Goal: Browse casually: Explore the website without a specific task or goal

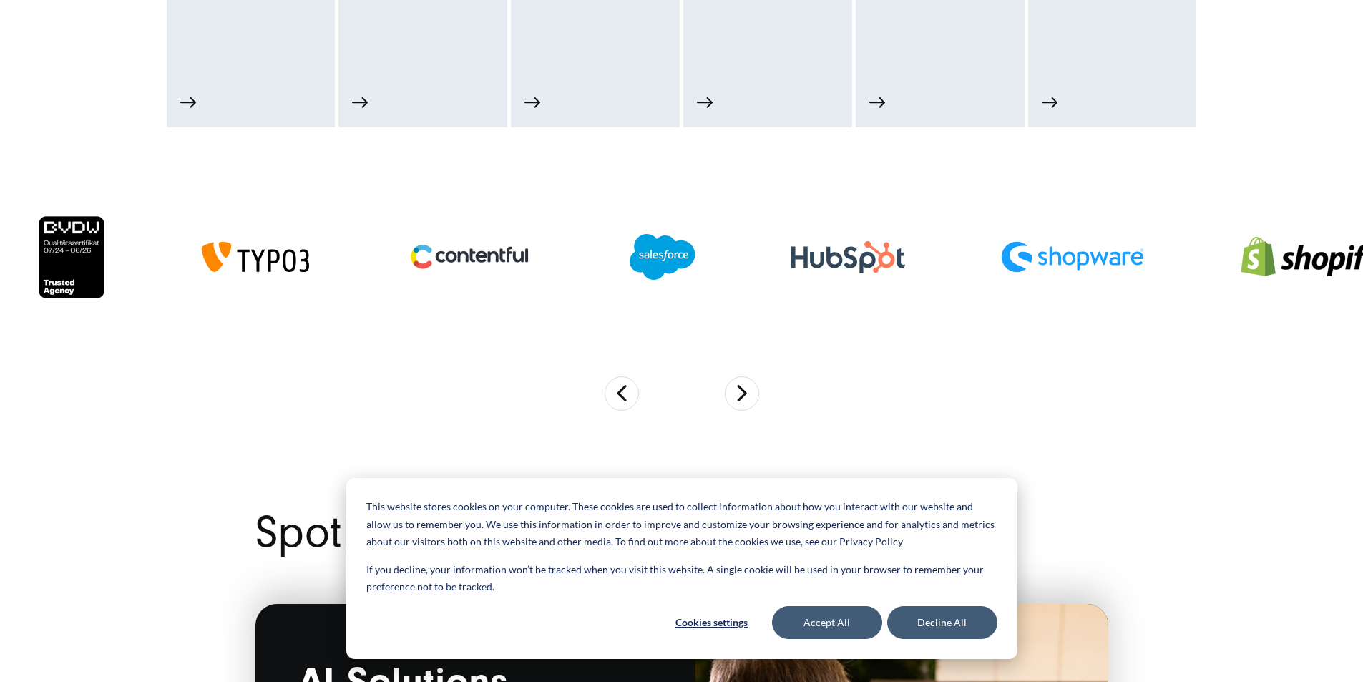
scroll to position [1002, 0]
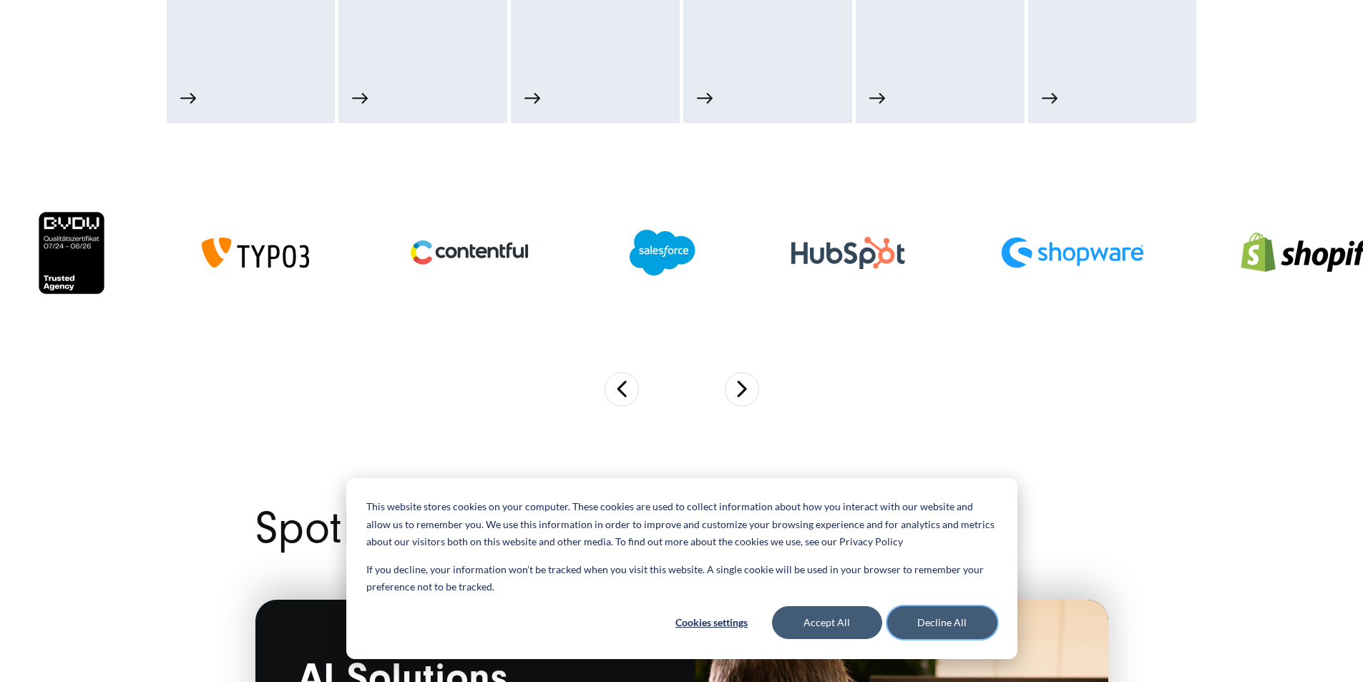
click at [935, 624] on button "Decline All" at bounding box center [942, 622] width 110 height 33
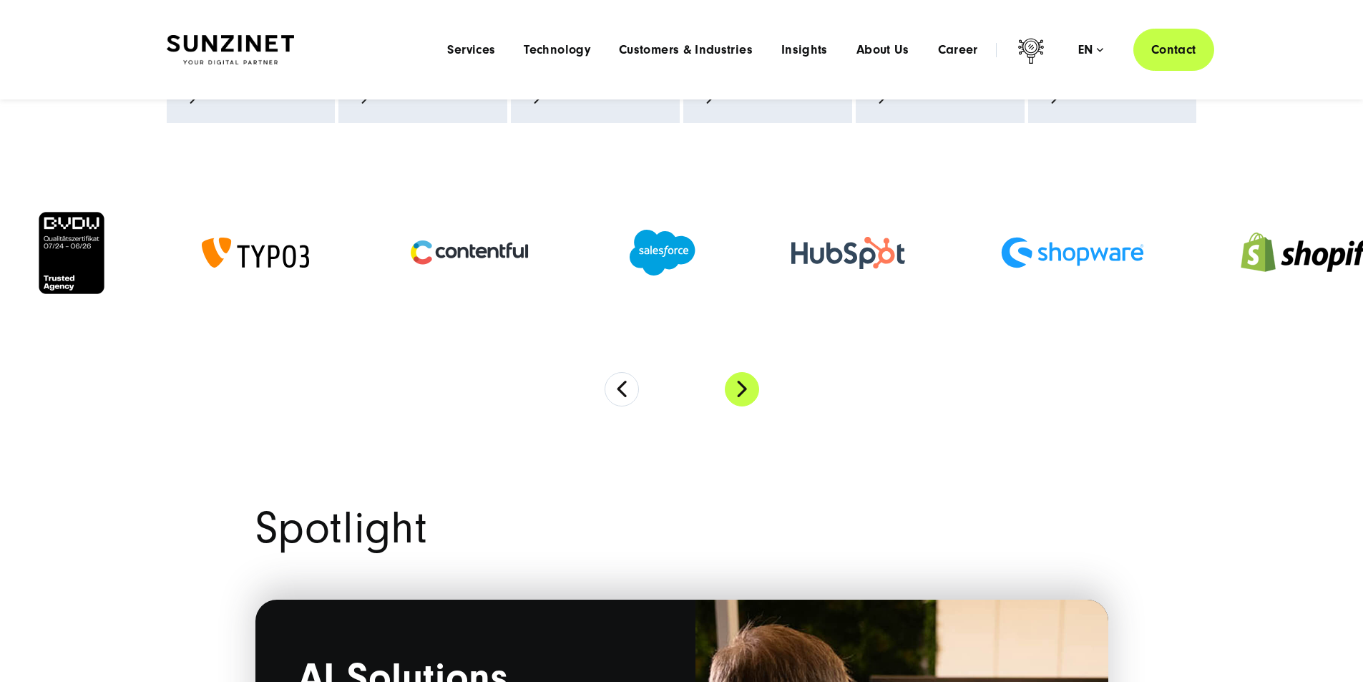
click at [742, 406] on button "Next" at bounding box center [742, 389] width 34 height 34
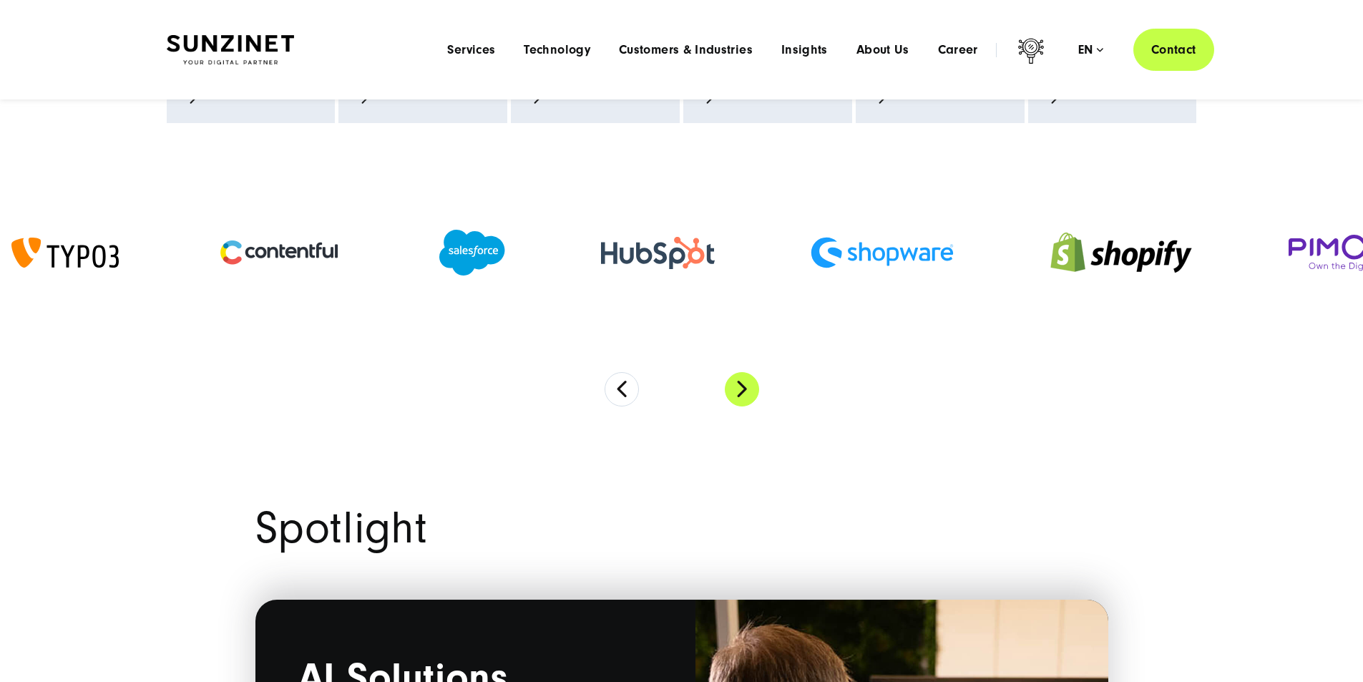
click at [742, 406] on button "Next" at bounding box center [742, 389] width 34 height 34
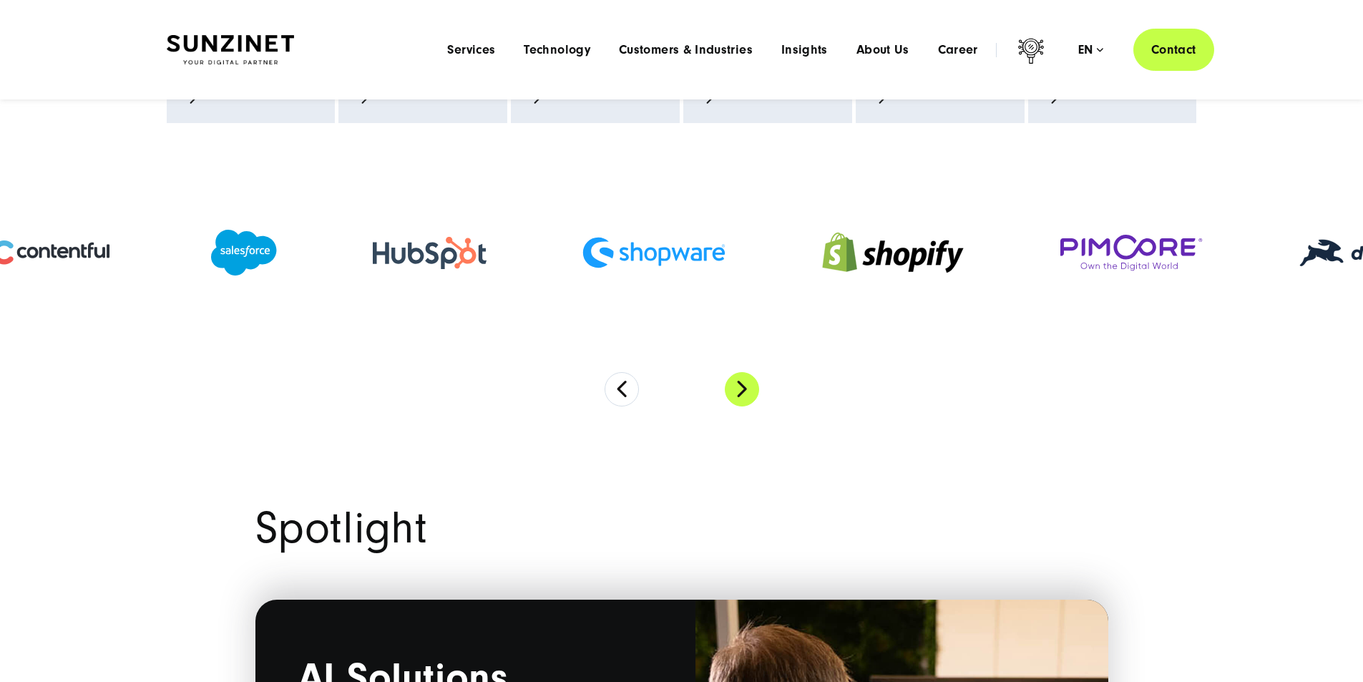
click at [742, 406] on button "Next" at bounding box center [742, 389] width 34 height 34
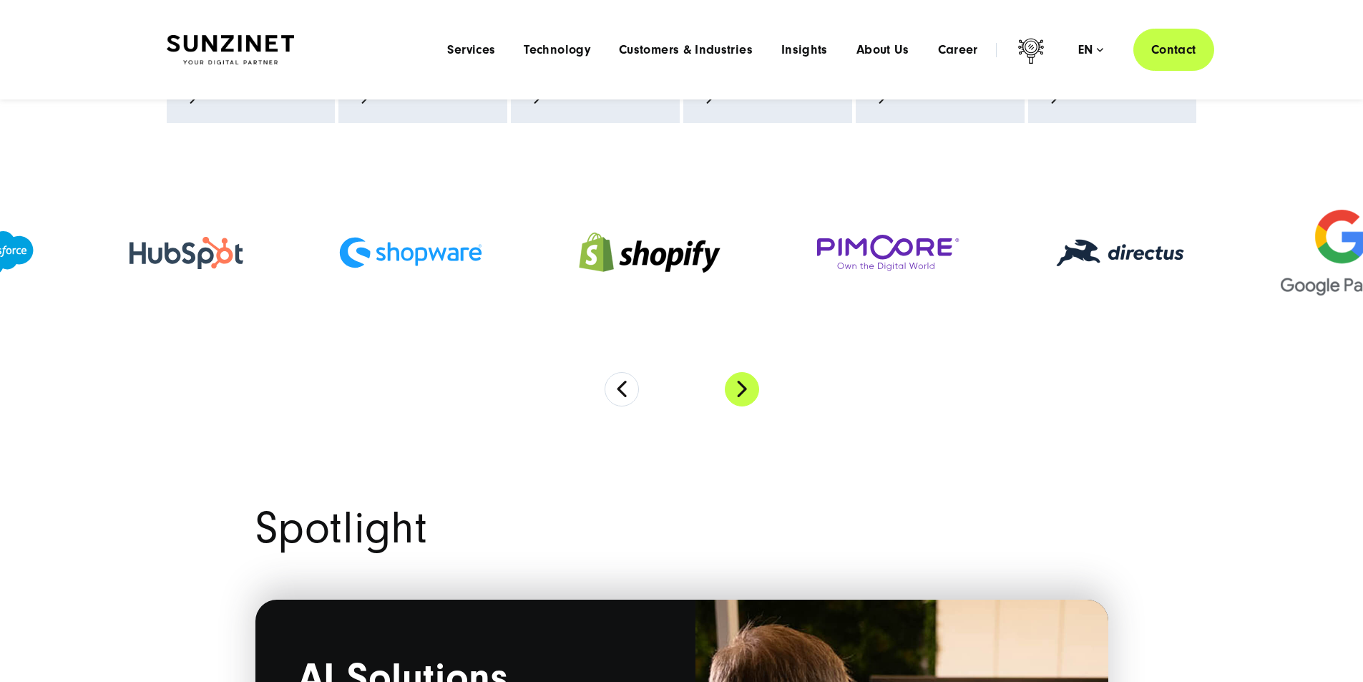
click at [742, 406] on button "Next" at bounding box center [742, 389] width 34 height 34
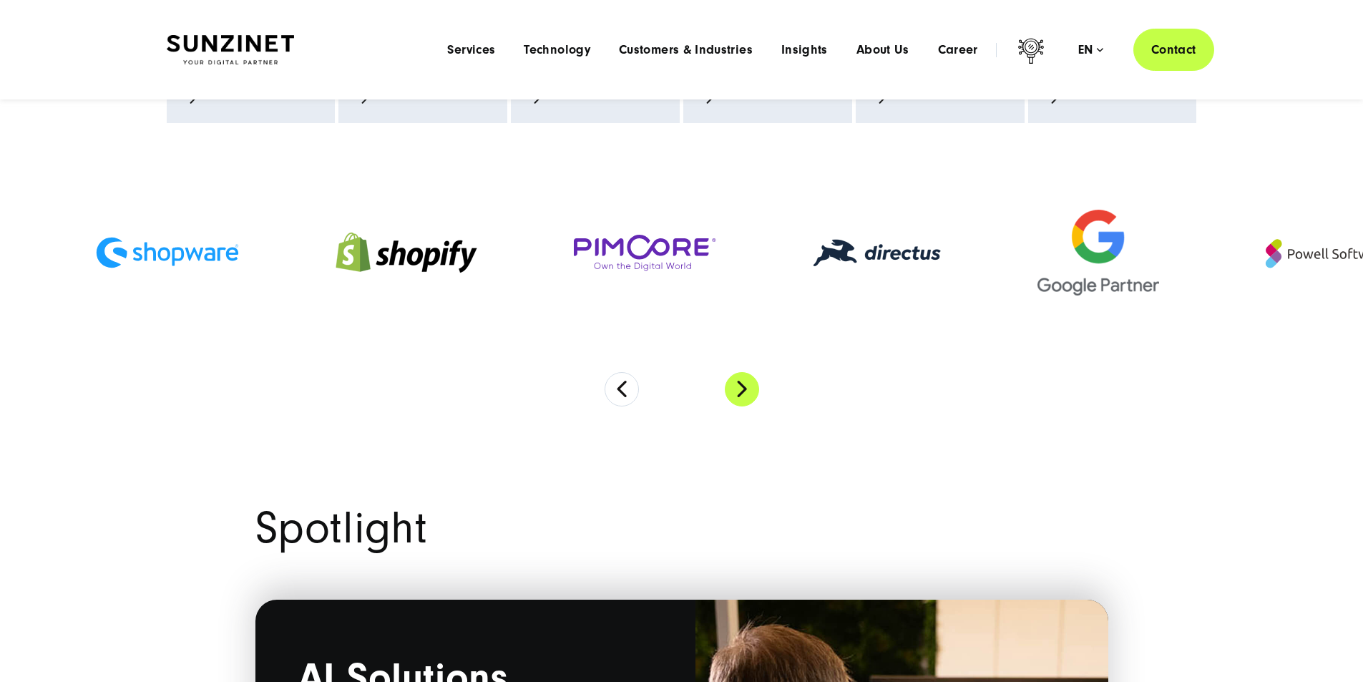
click at [744, 406] on button "Next" at bounding box center [742, 389] width 34 height 34
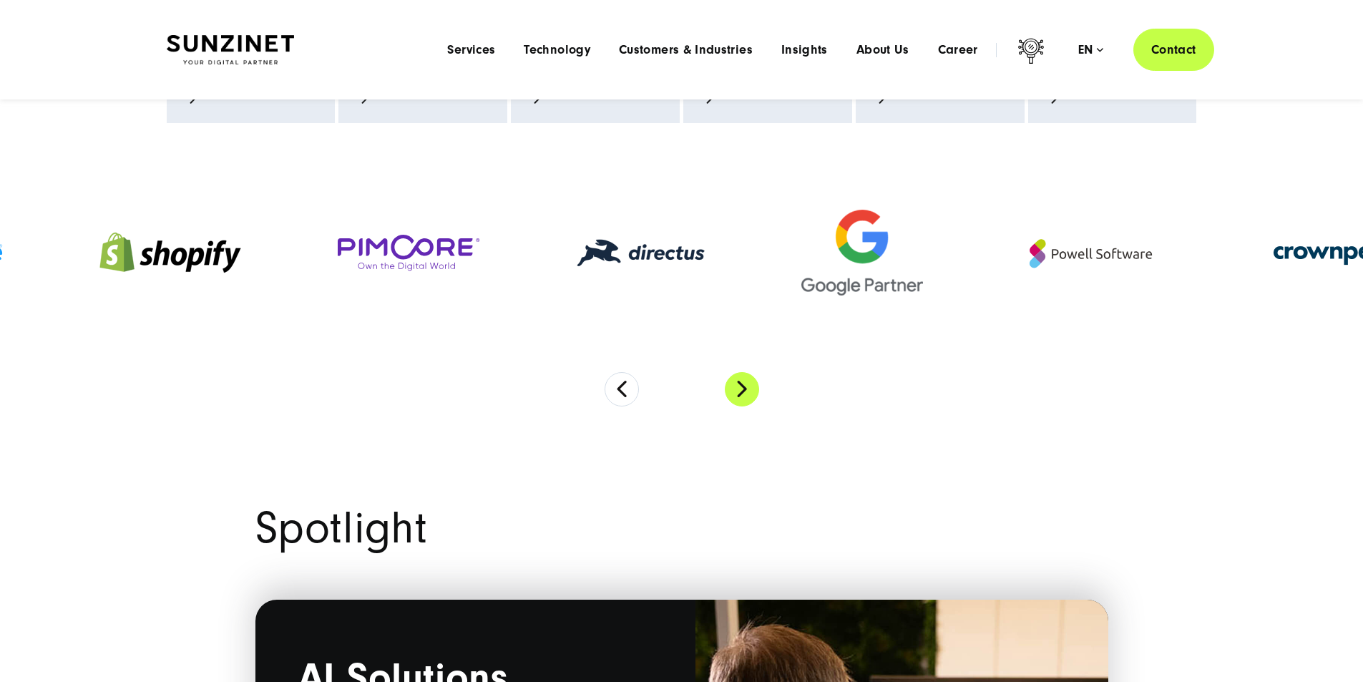
click at [744, 406] on button "Next" at bounding box center [742, 389] width 34 height 34
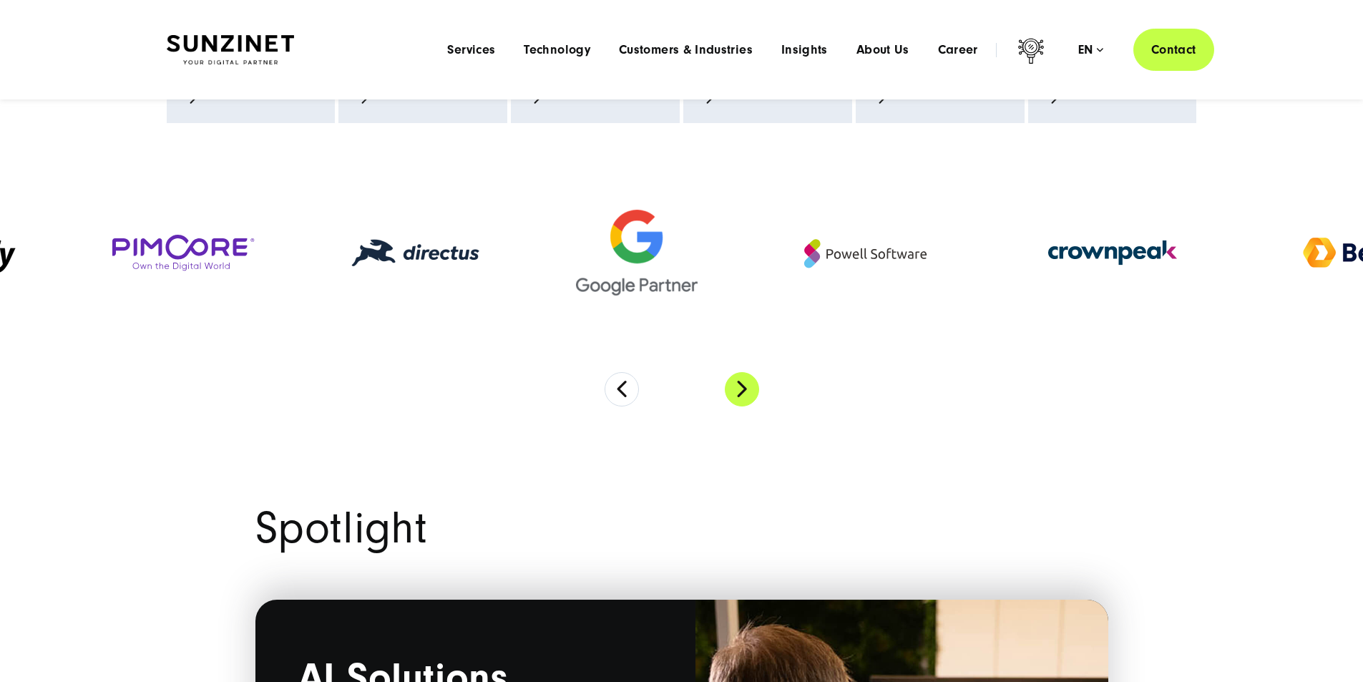
click at [744, 406] on button "Next" at bounding box center [742, 389] width 34 height 34
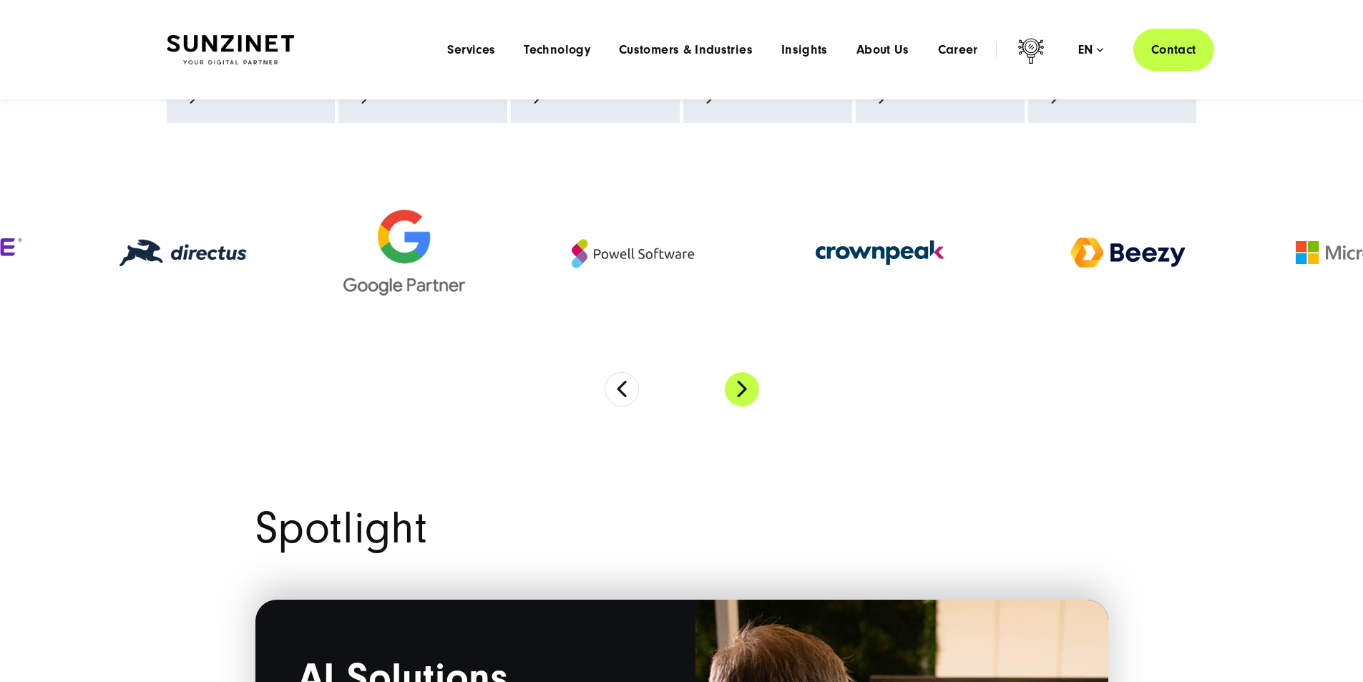
click at [744, 406] on button "Next" at bounding box center [742, 389] width 34 height 34
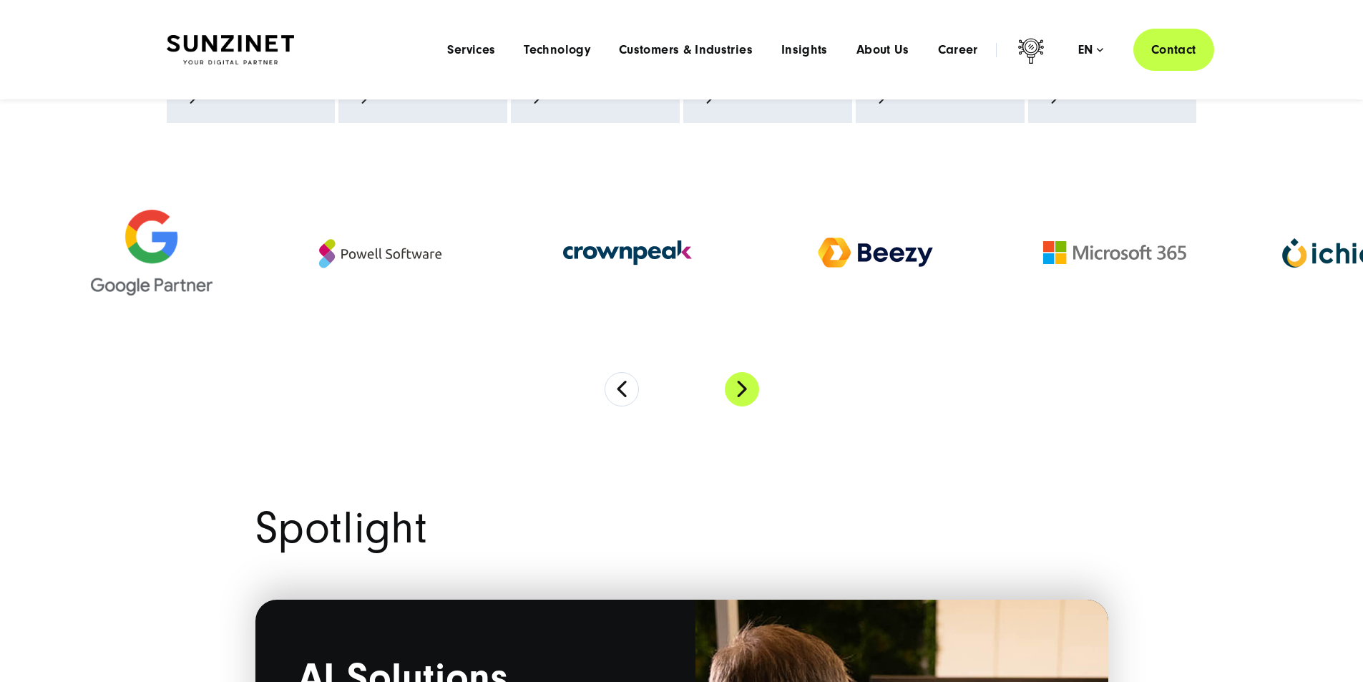
click at [744, 406] on button "Next" at bounding box center [742, 389] width 34 height 34
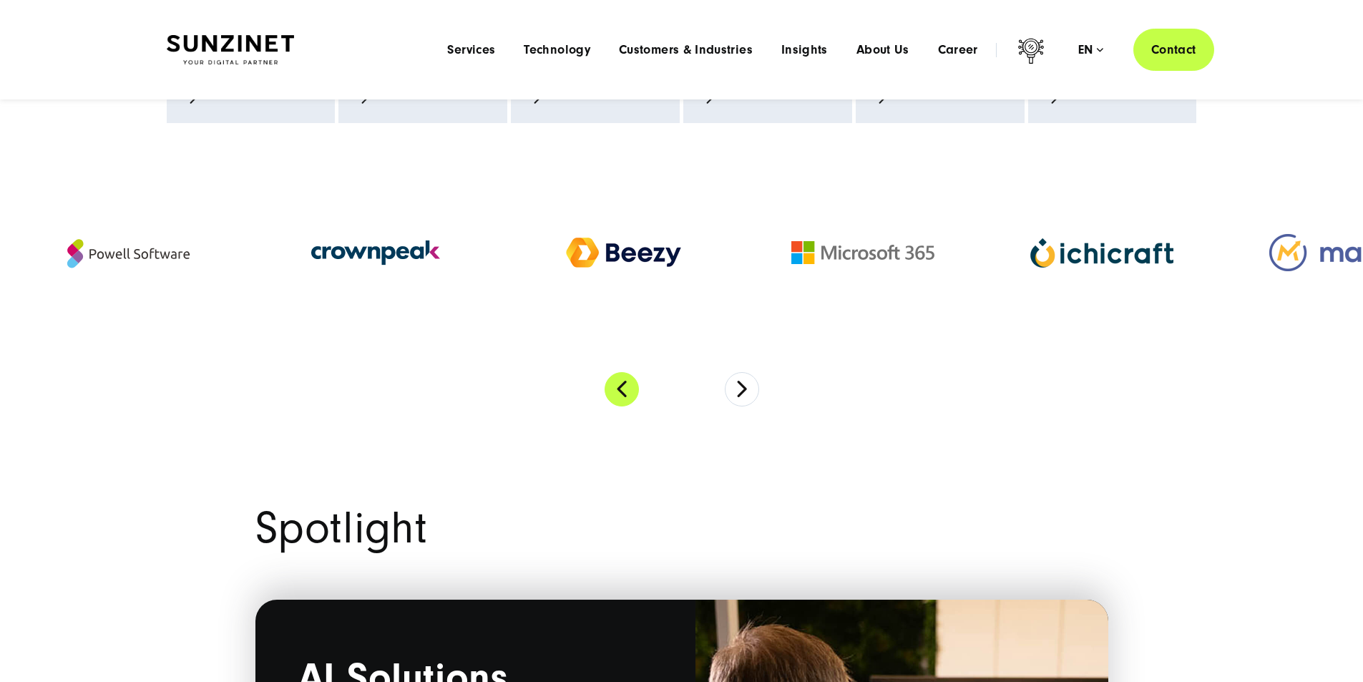
click at [618, 406] on button "Previous" at bounding box center [622, 389] width 34 height 34
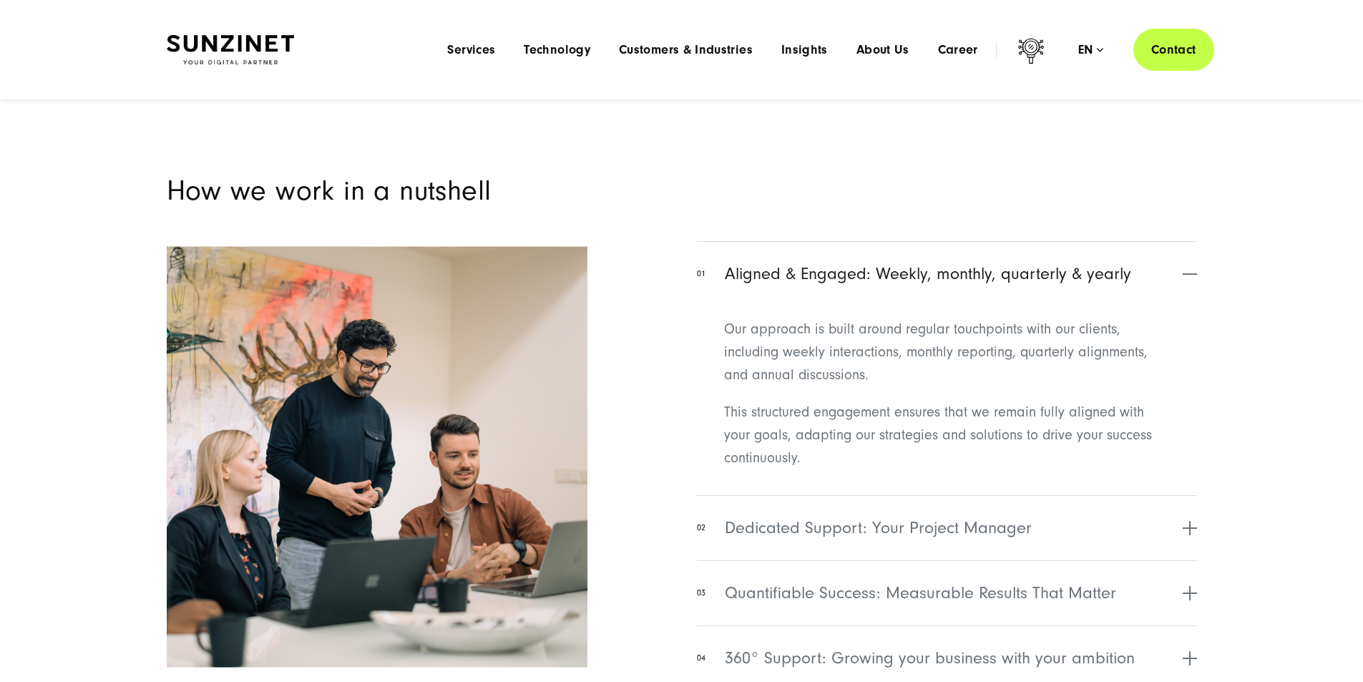
scroll to position [5582, 0]
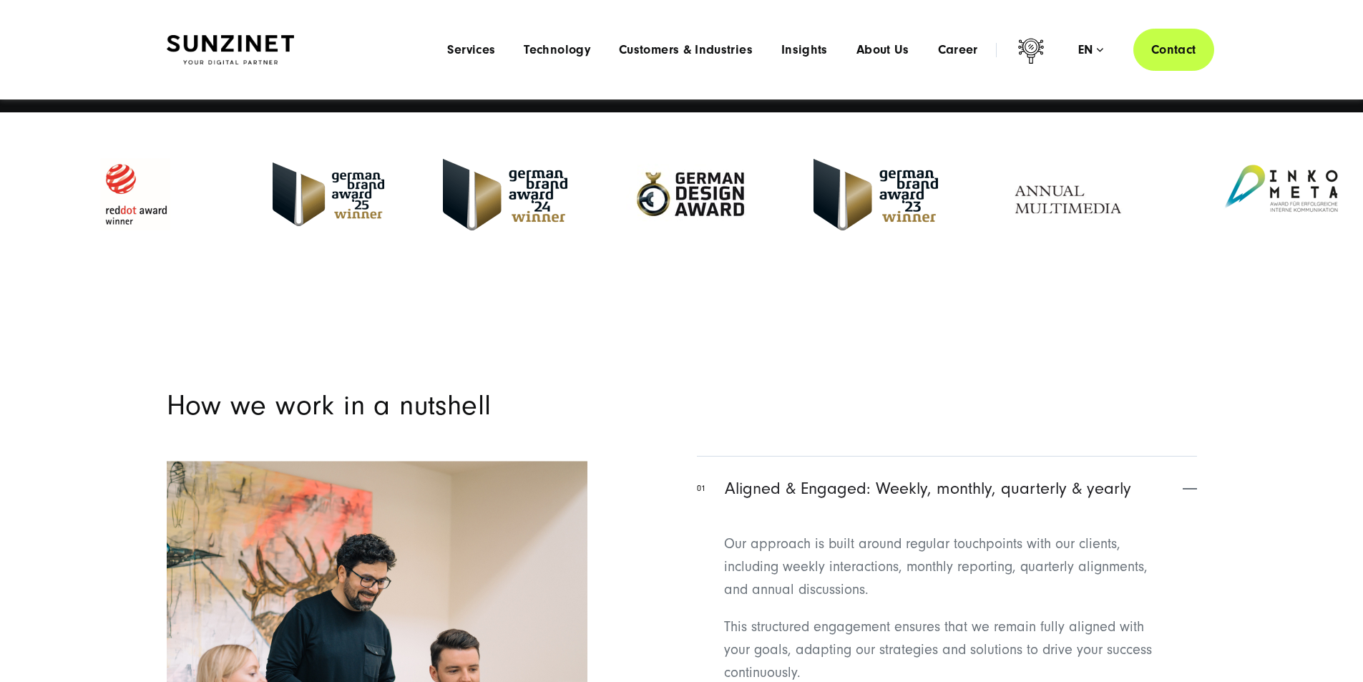
drag, startPoint x: 935, startPoint y: 300, endPoint x: 584, endPoint y: 277, distance: 352.1
click at [476, 230] on div at bounding box center [505, 195] width 183 height 72
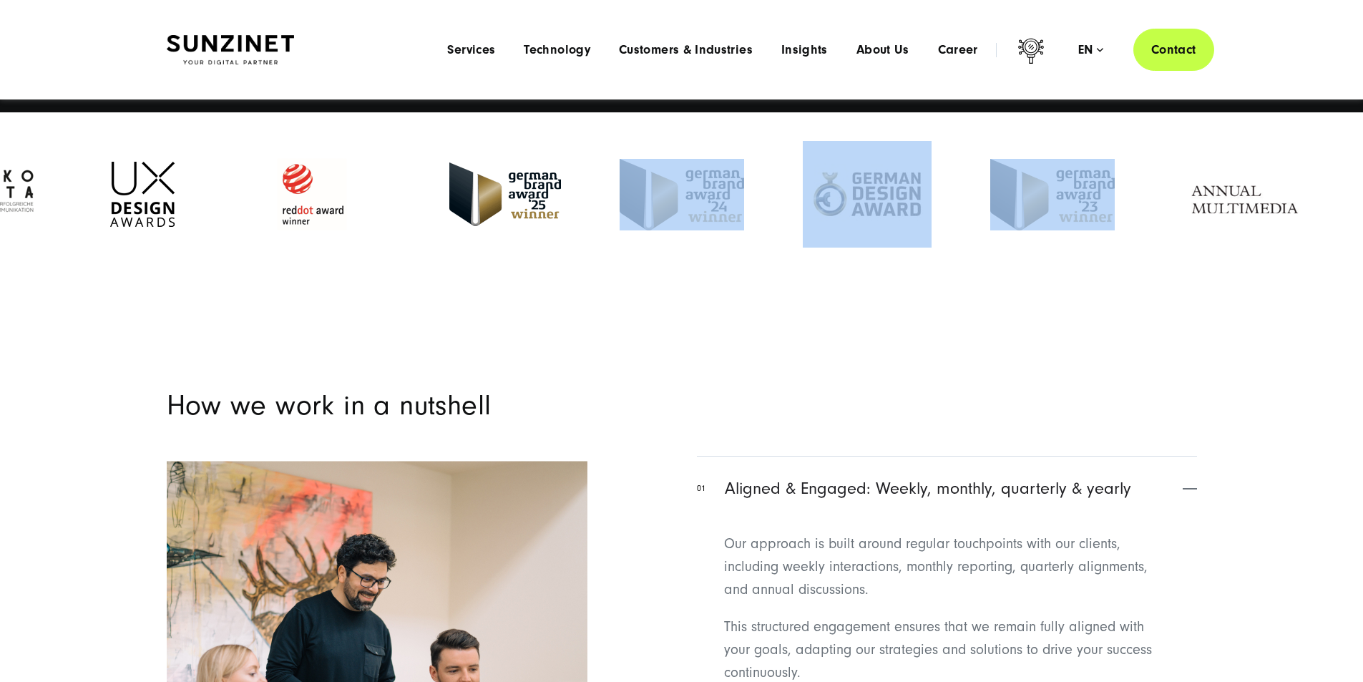
drag, startPoint x: 584, startPoint y: 277, endPoint x: 472, endPoint y: 273, distance: 112.4
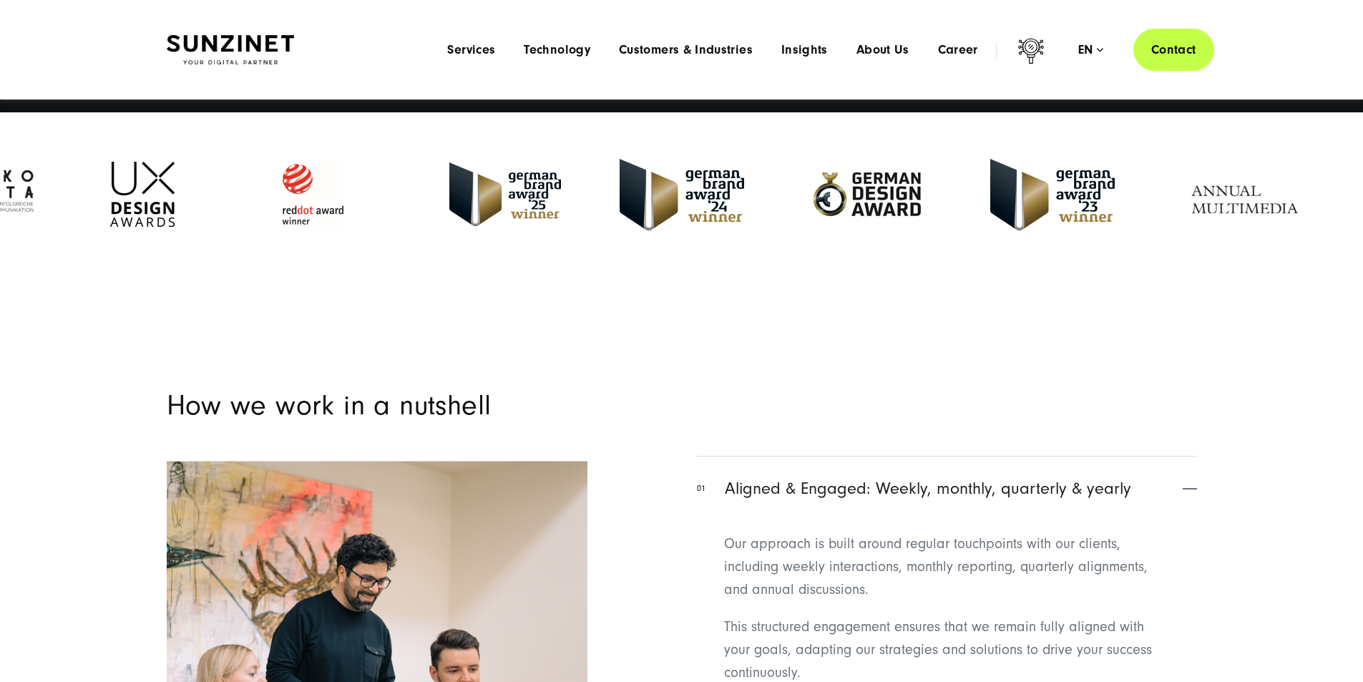
click at [861, 395] on section "How we work in a nutshell 01 Aligned & Engaged: Weekly, monthly, quarterly & ye…" at bounding box center [681, 638] width 1363 height 729
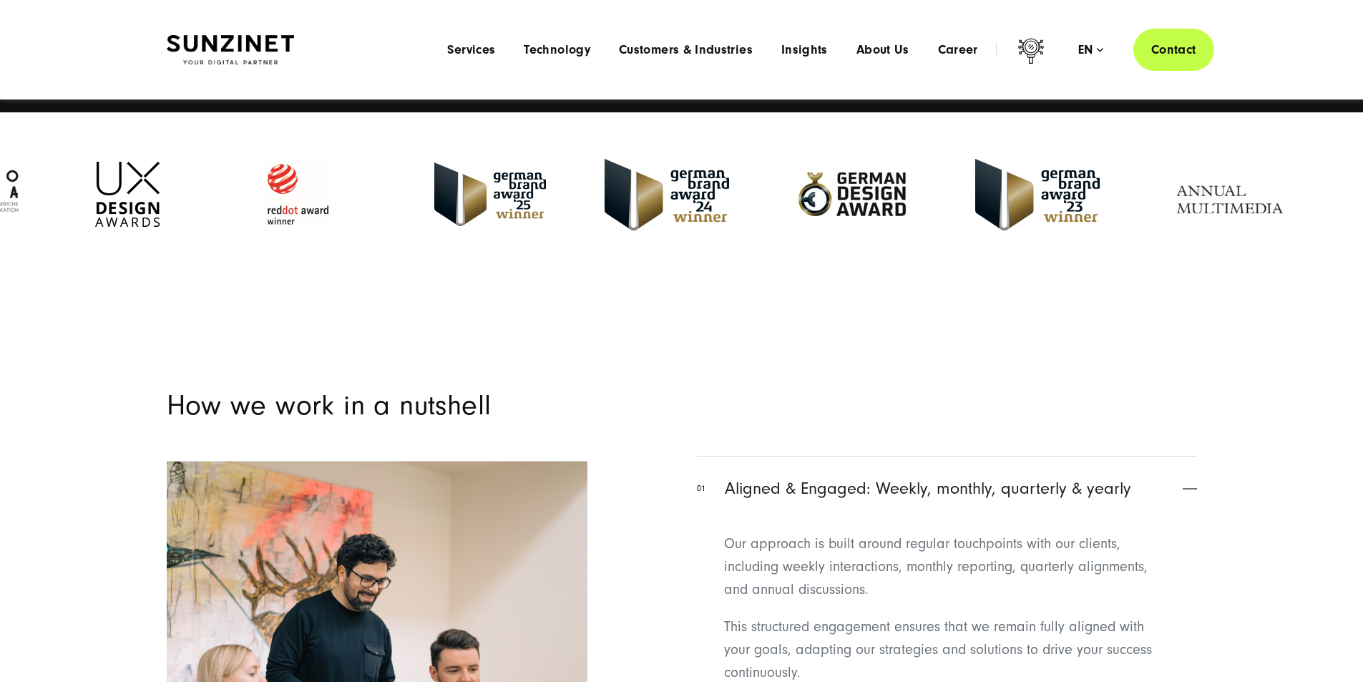
drag, startPoint x: 935, startPoint y: 330, endPoint x: 715, endPoint y: 329, distance: 220.4
click at [759, 248] on div at bounding box center [852, 194] width 187 height 107
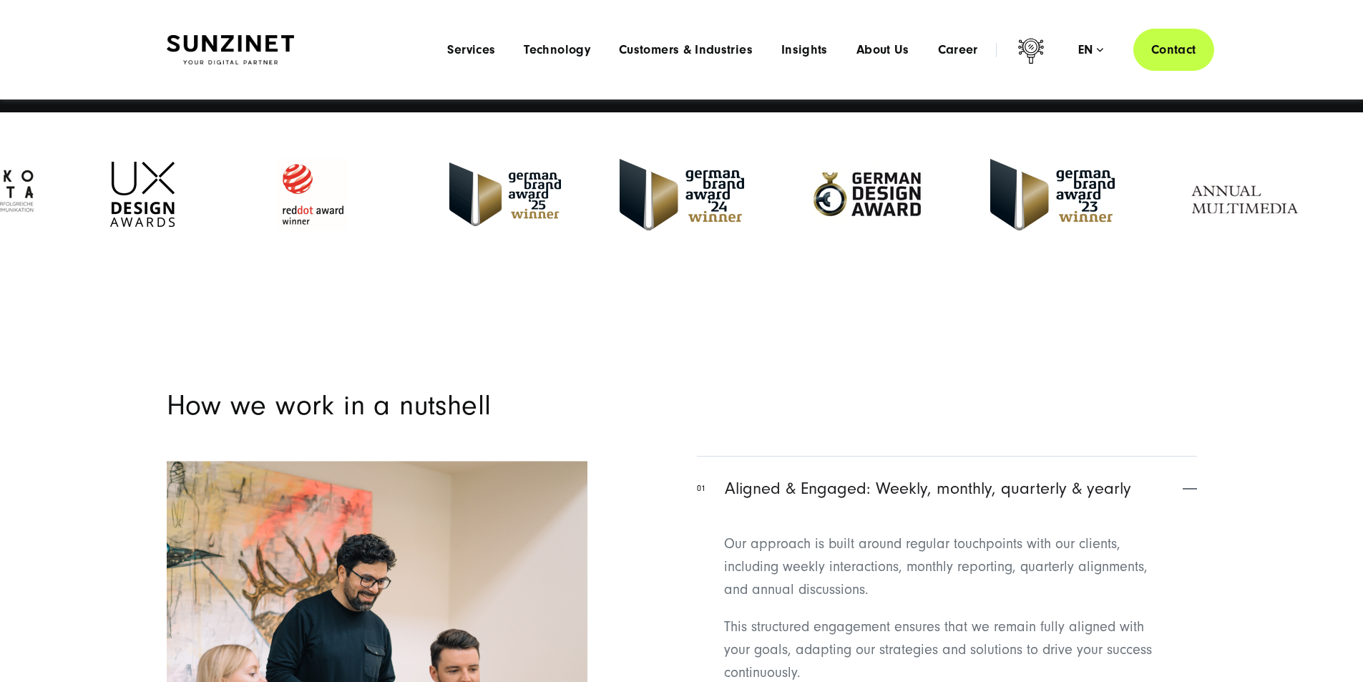
click at [449, 226] on img at bounding box center [505, 194] width 112 height 64
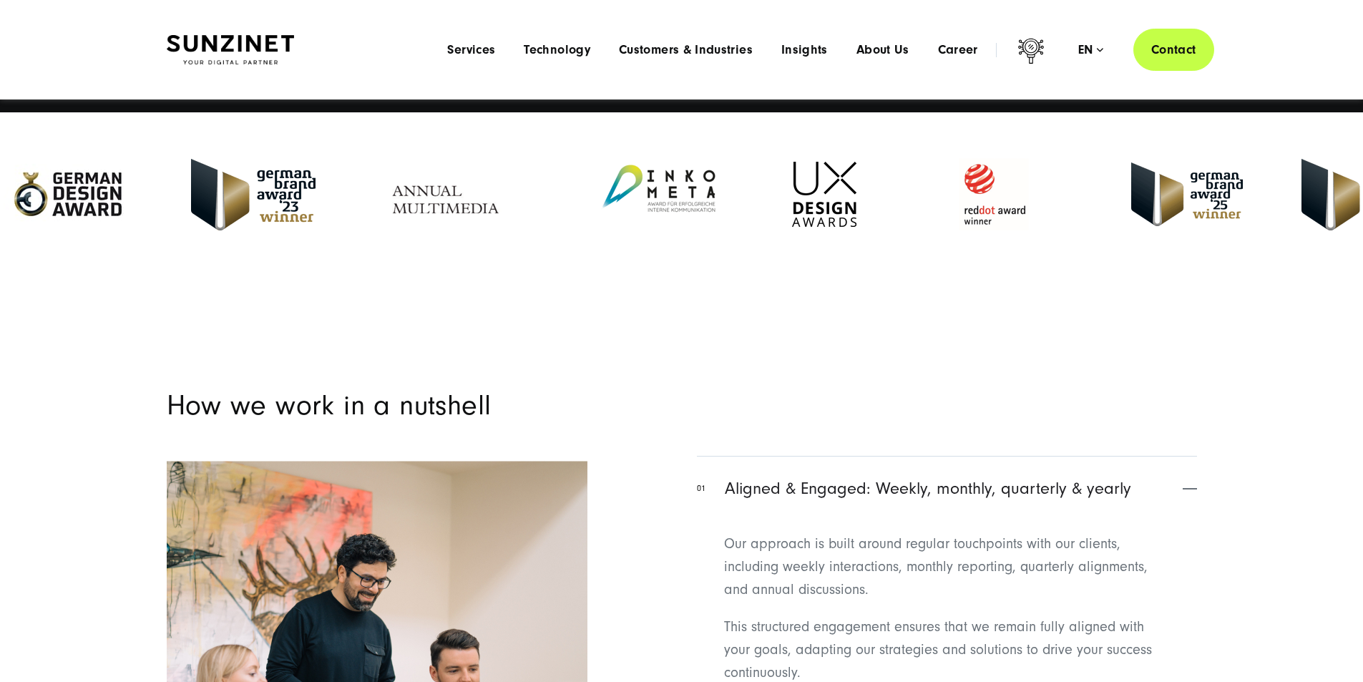
drag, startPoint x: 692, startPoint y: 309, endPoint x: 0, endPoint y: 265, distance: 693.4
click at [4, 248] on img at bounding box center [68, 194] width 129 height 107
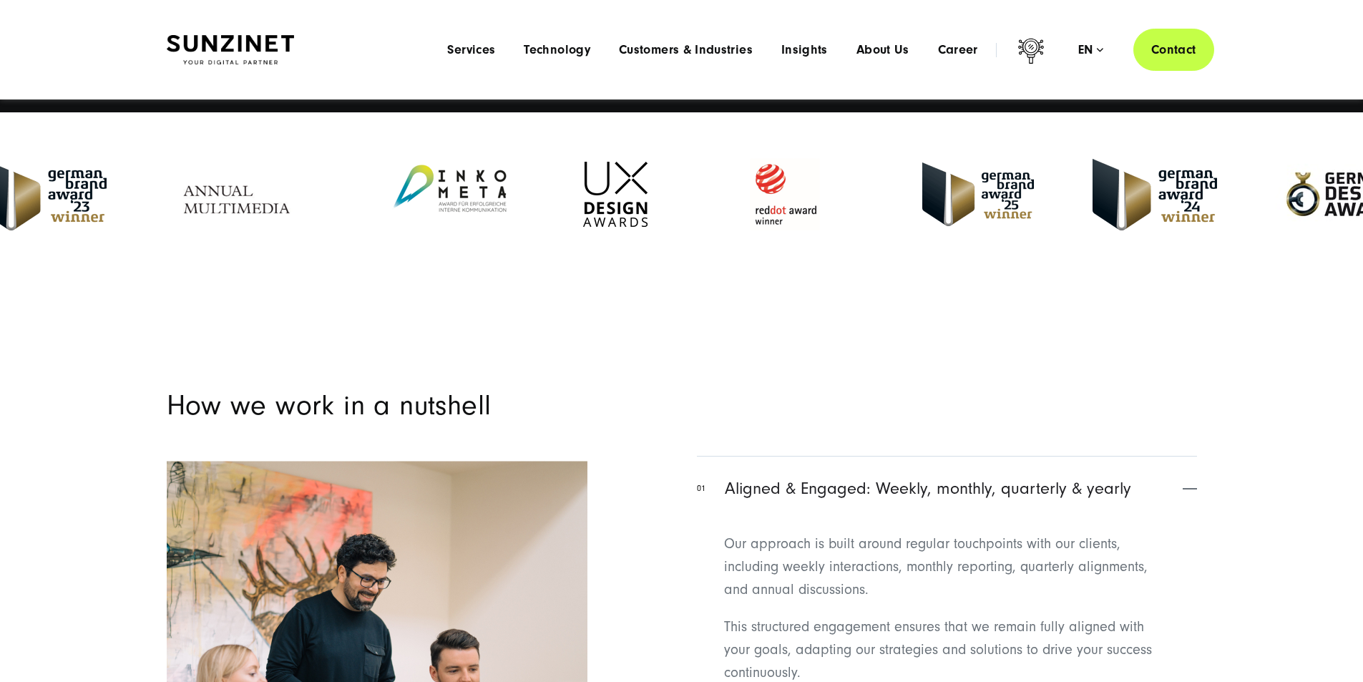
drag, startPoint x: 1013, startPoint y: 301, endPoint x: 375, endPoint y: 301, distance: 638.3
click at [375, 238] on img at bounding box center [449, 195] width 150 height 86
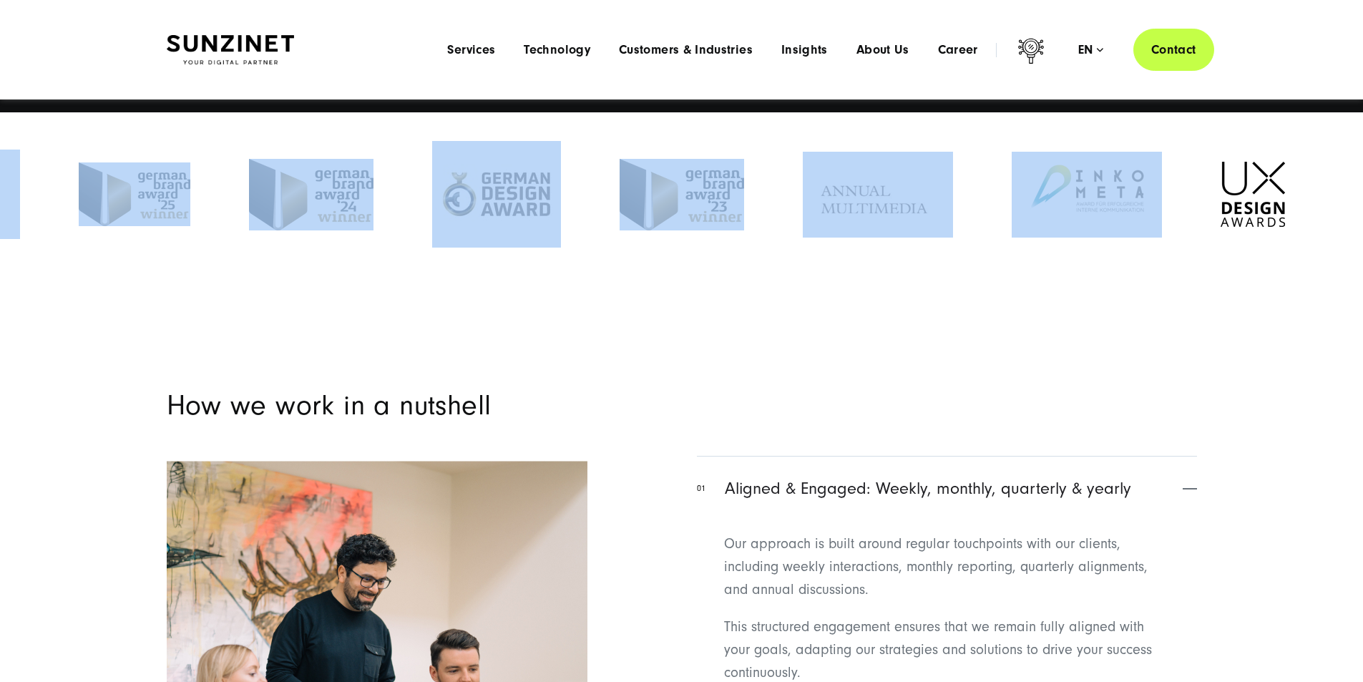
drag, startPoint x: 1197, startPoint y: 308, endPoint x: 372, endPoint y: 195, distance: 832.8
click at [357, 178] on div "Full Service Digital Agency We grow & accelerate your business +25 years of exp…" at bounding box center [681, 0] width 1363 height 10968
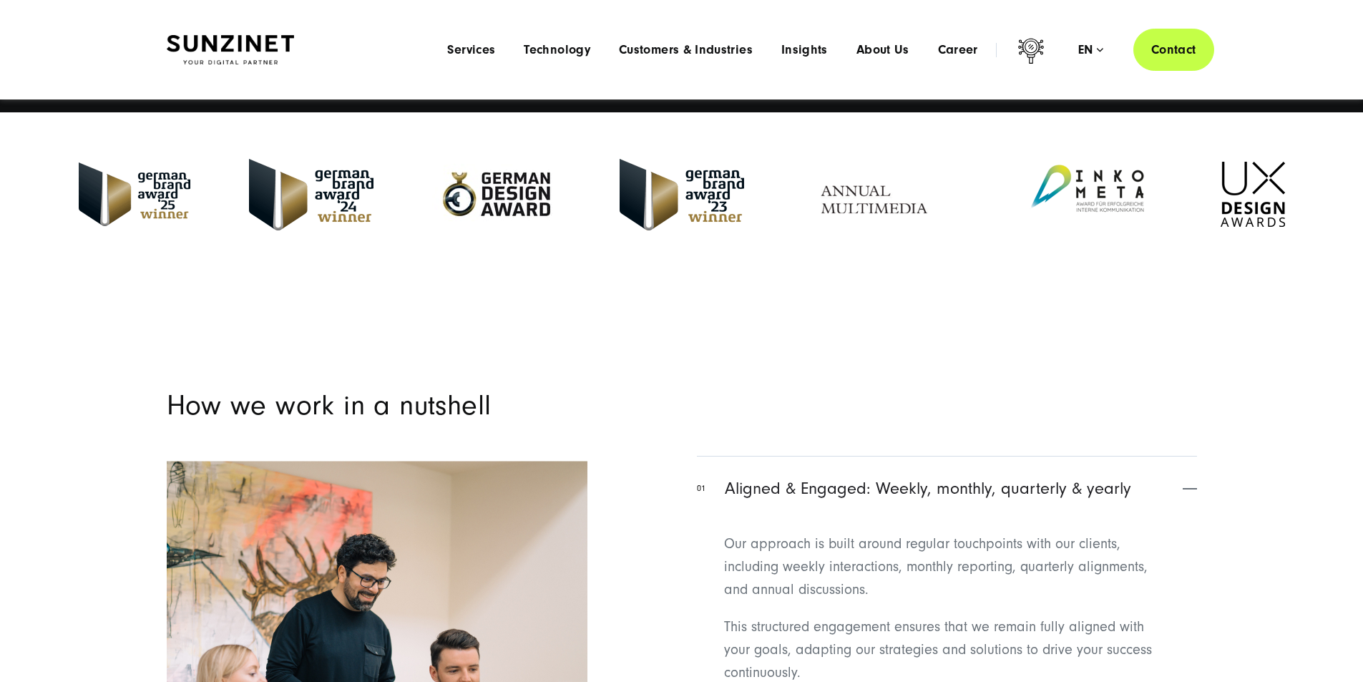
click at [1121, 553] on div "How we work in a nutshell 01 Aligned & Engaged: Weekly, monthly, quarterly & ye…" at bounding box center [682, 652] width 1088 height 522
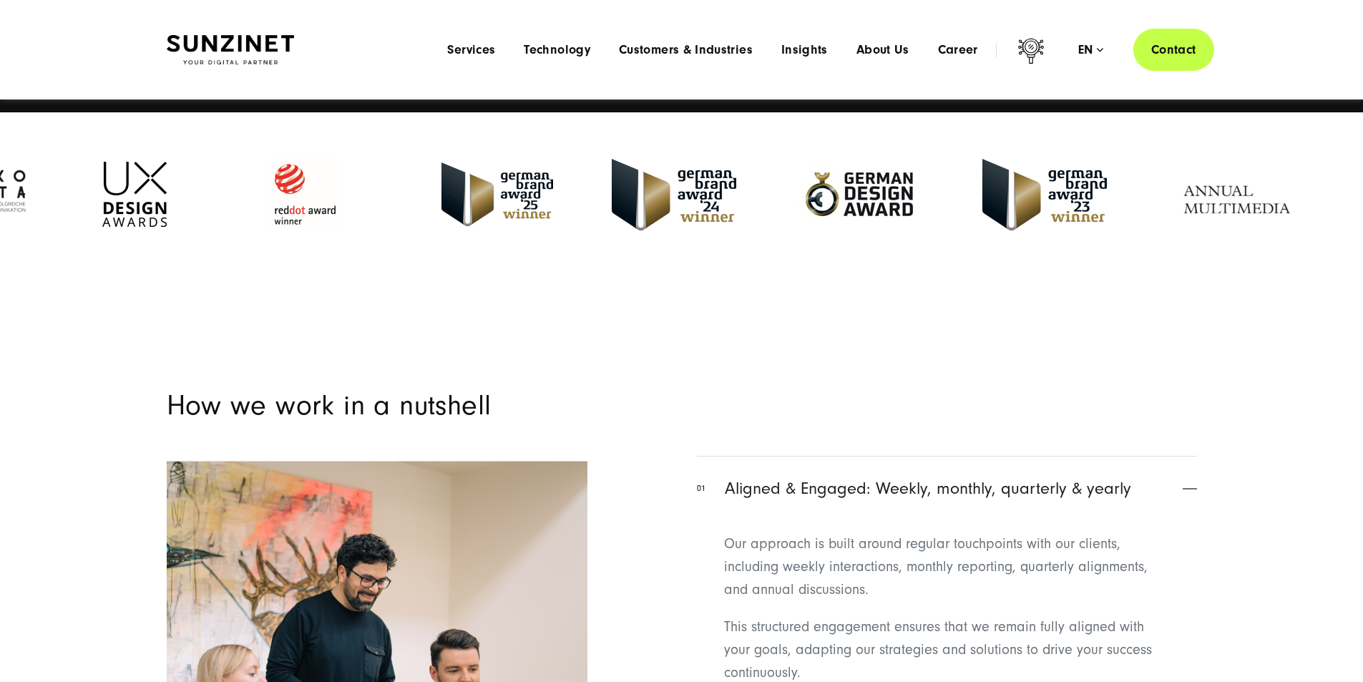
drag, startPoint x: 1279, startPoint y: 298, endPoint x: 106, endPoint y: 328, distance: 1173.3
click at [106, 227] on img at bounding box center [134, 194] width 64 height 65
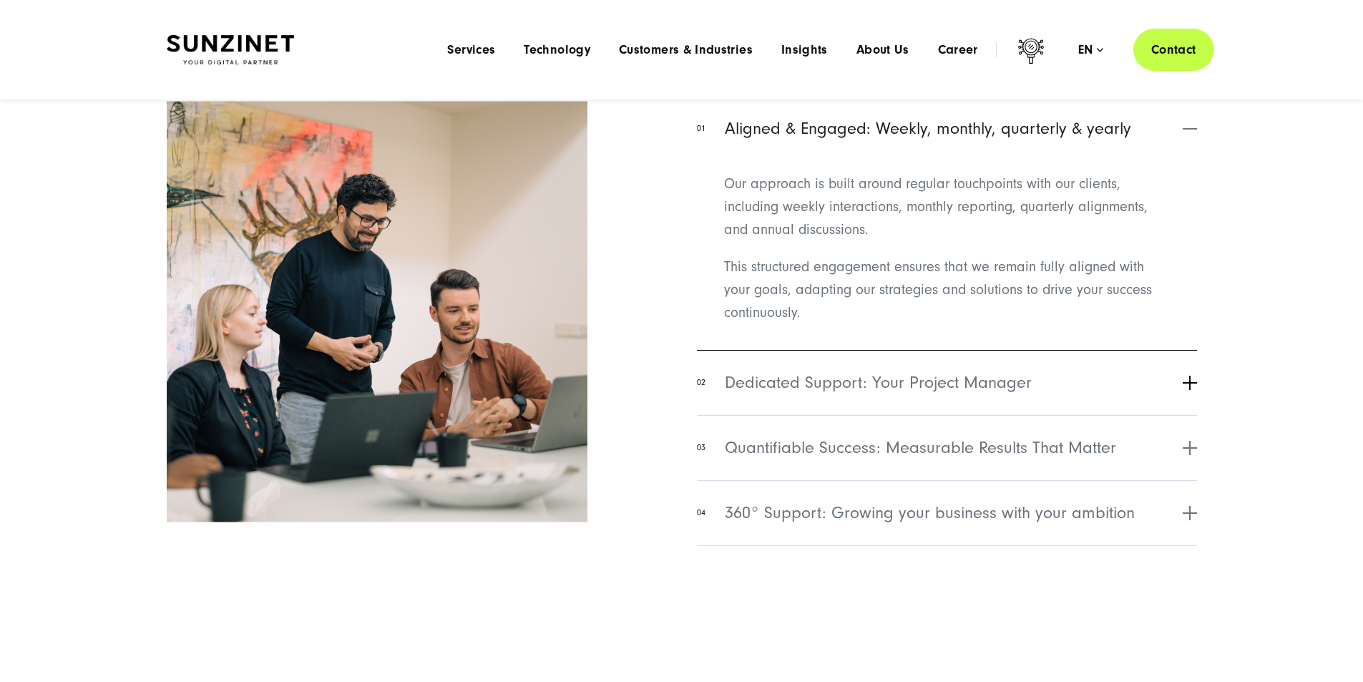
scroll to position [5940, 0]
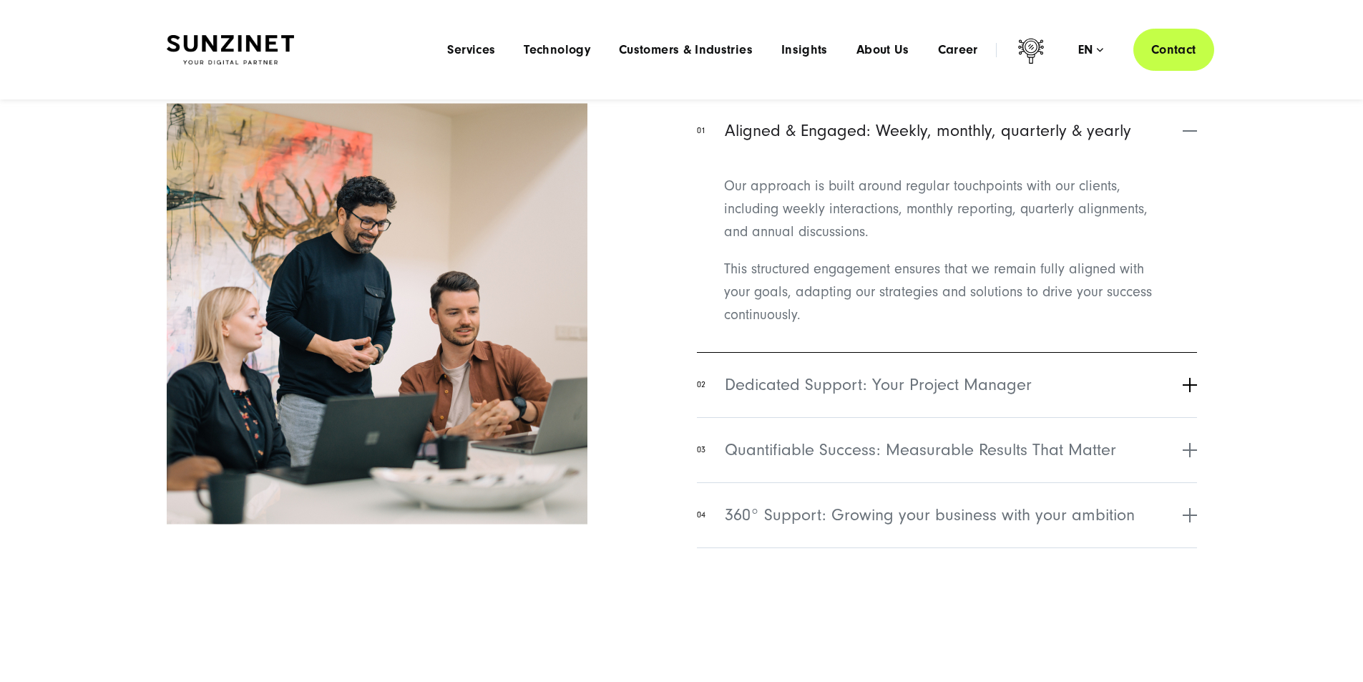
click at [1019, 398] on span "Dedicated Support: Your Project Manager" at bounding box center [878, 385] width 307 height 26
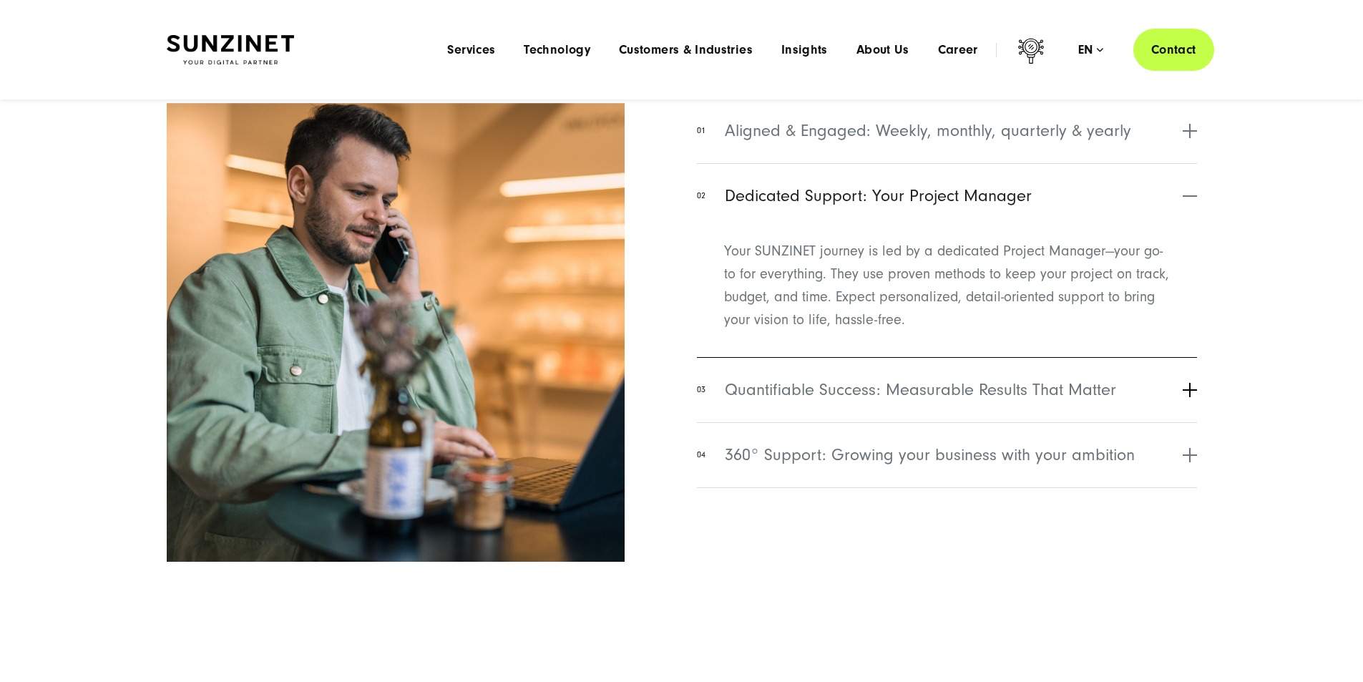
click at [914, 403] on span "Quantifiable Success: Measurable Results That Matter" at bounding box center [920, 390] width 391 height 26
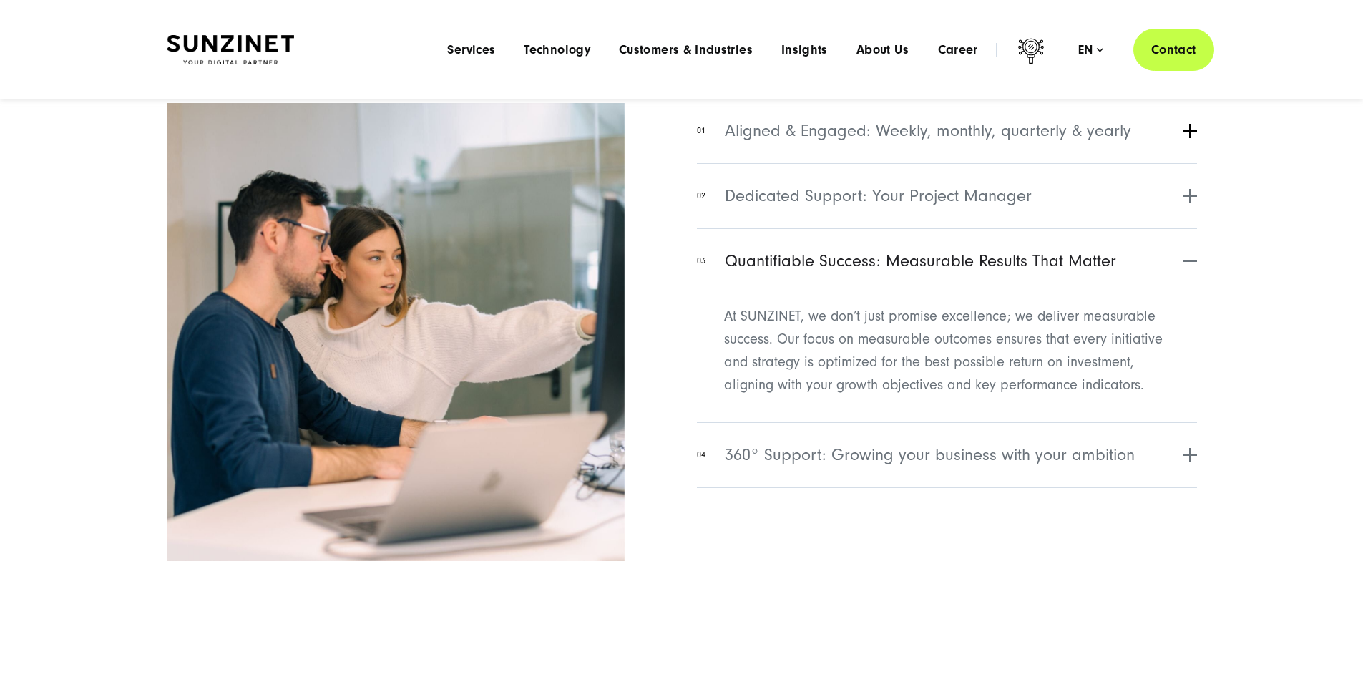
click at [856, 163] on button "01 Aligned & Engaged: Weekly, monthly, quarterly & yearly" at bounding box center [947, 130] width 500 height 65
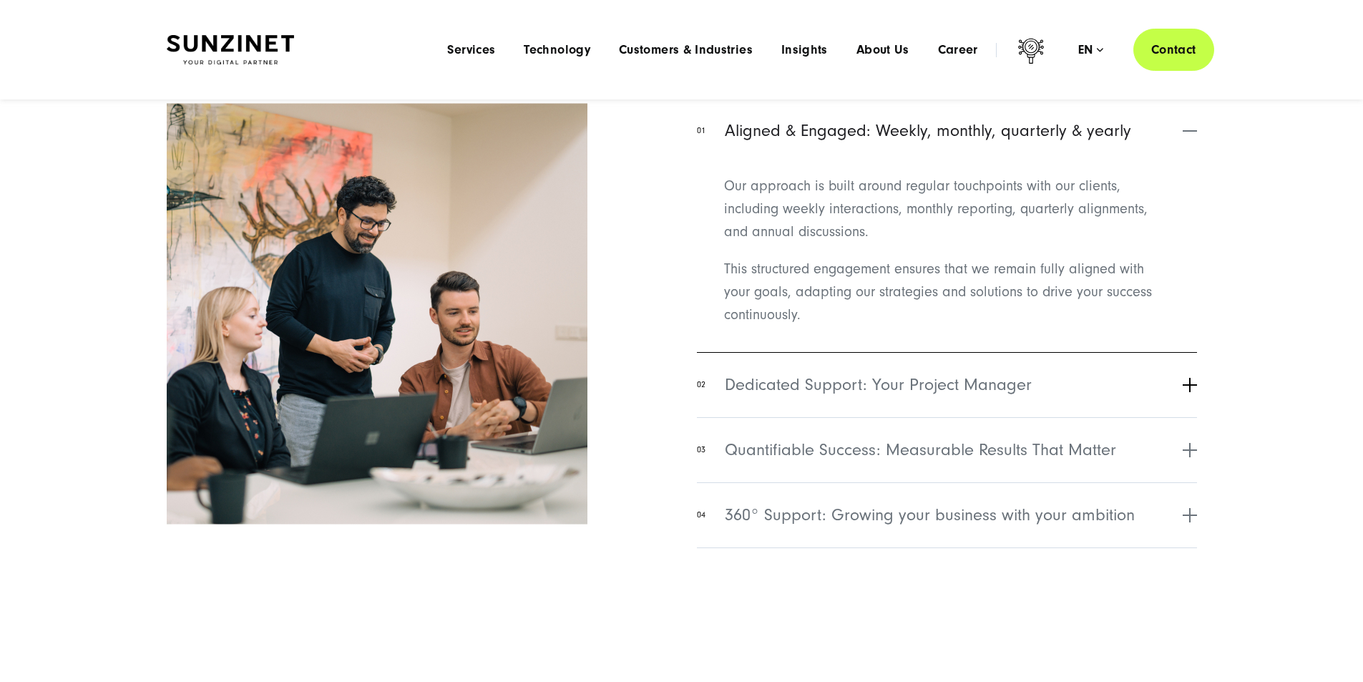
click at [849, 398] on span "Dedicated Support: Your Project Manager" at bounding box center [878, 385] width 307 height 26
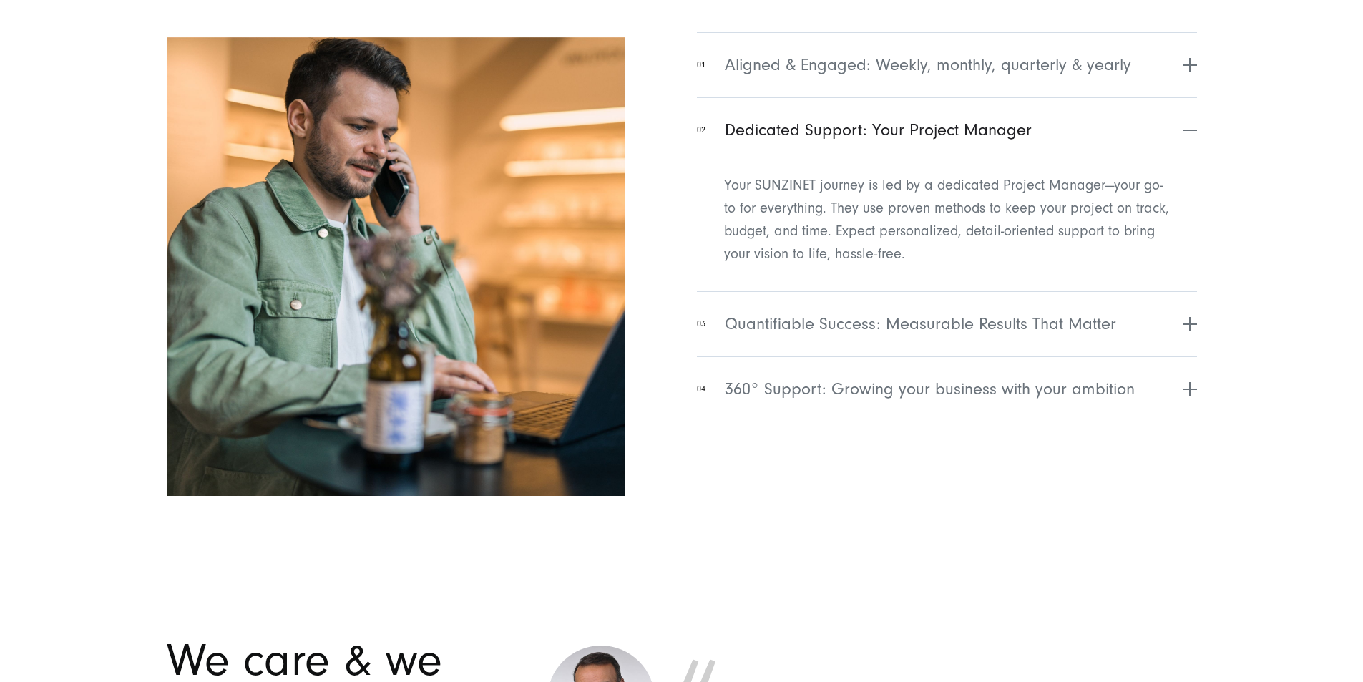
scroll to position [6011, 0]
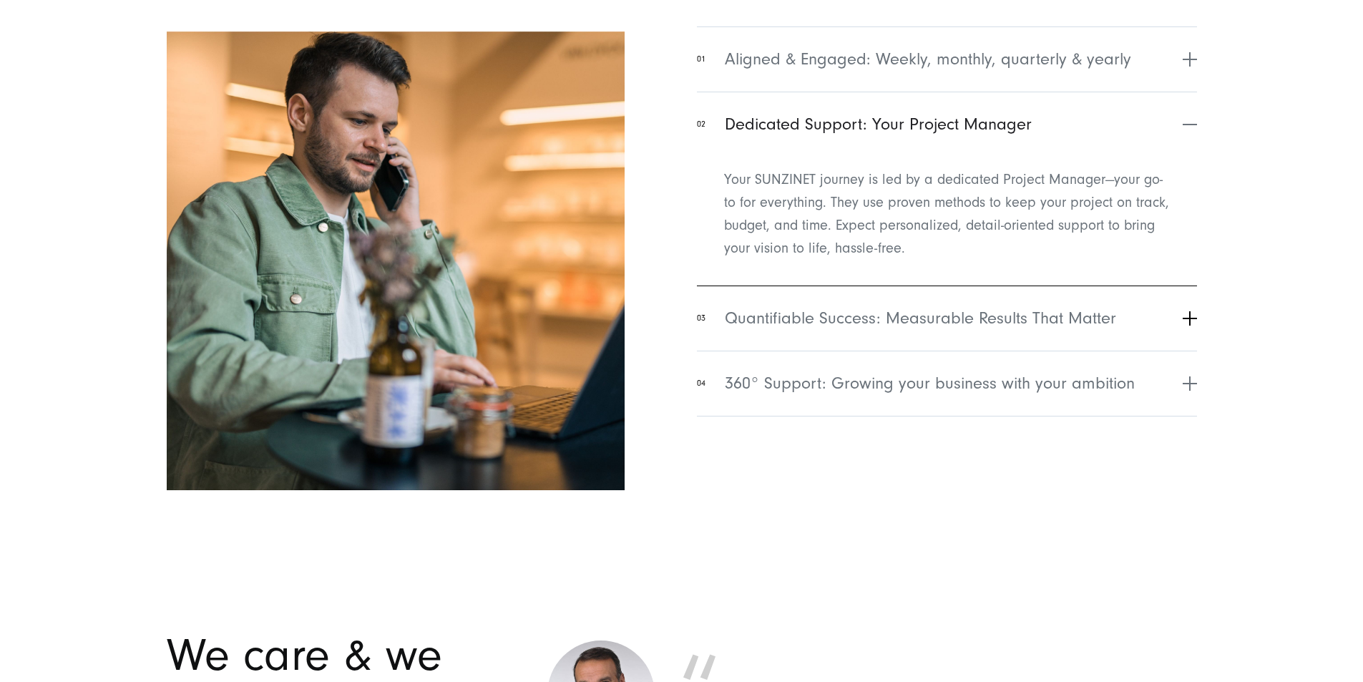
click at [854, 331] on span "Quantifiable Success: Measurable Results That Matter" at bounding box center [920, 319] width 391 height 26
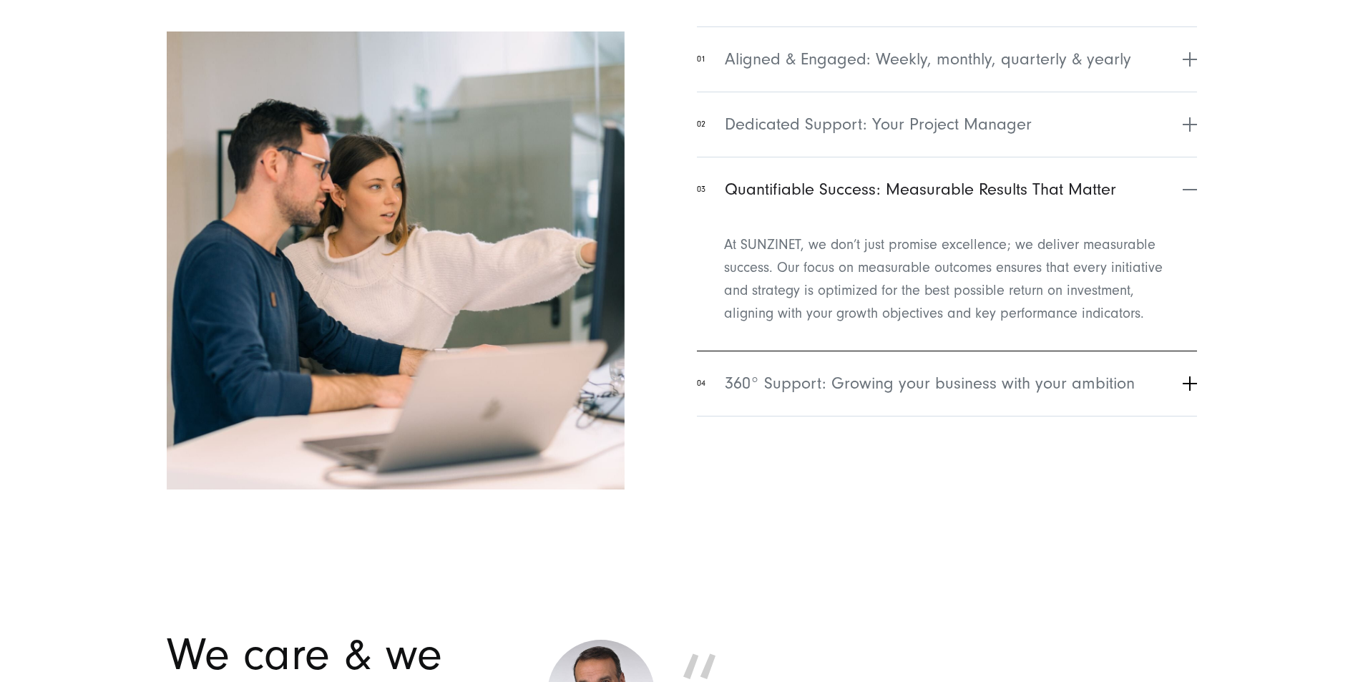
drag, startPoint x: 842, startPoint y: 541, endPoint x: 840, endPoint y: 534, distance: 7.5
click at [842, 396] on span "360° Support: Growing your business with your ambition" at bounding box center [930, 384] width 410 height 26
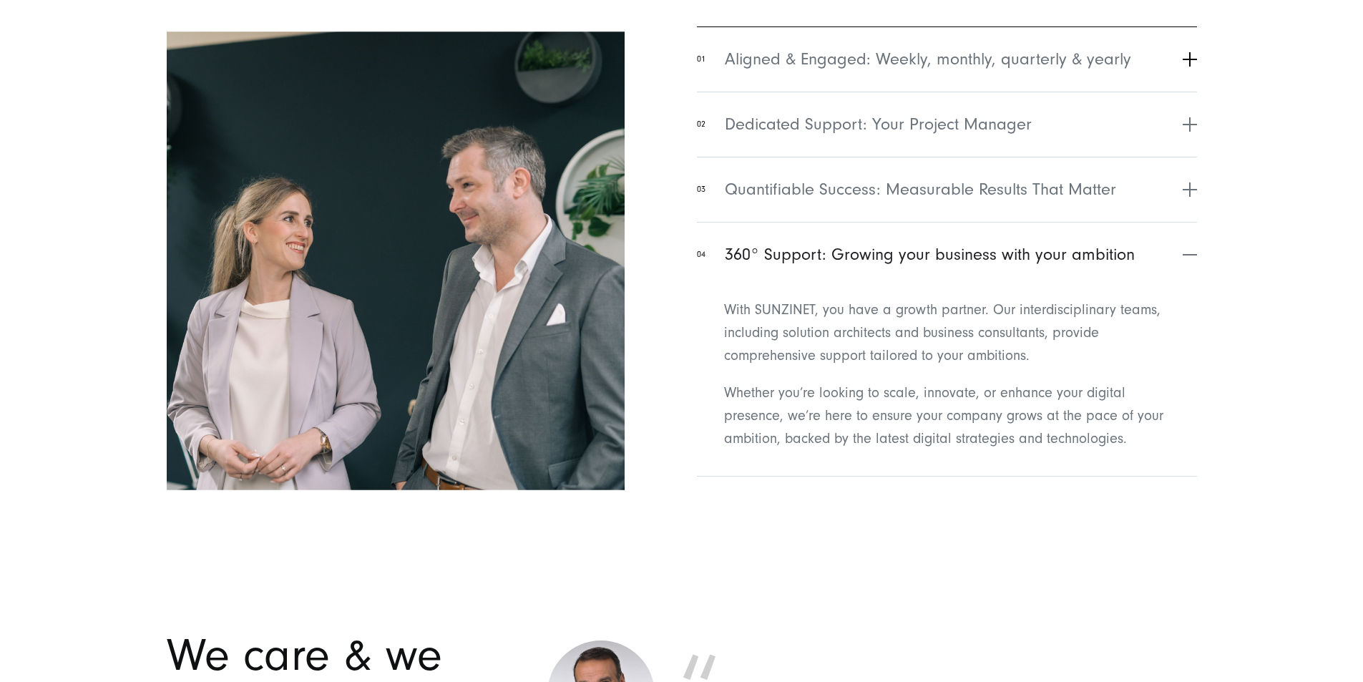
click at [847, 72] on span "Aligned & Engaged: Weekly, monthly, quarterly & yearly" at bounding box center [928, 60] width 406 height 26
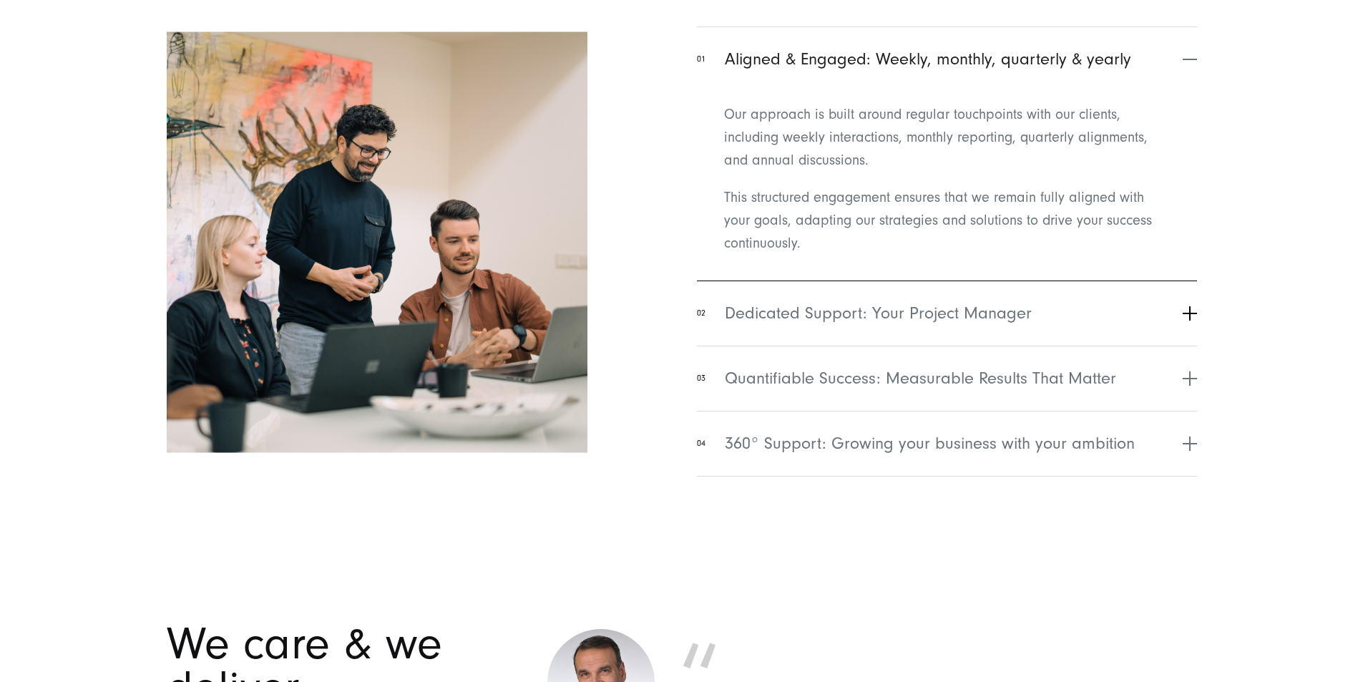
click at [801, 346] on button "02 Dedicated Support: Your Project Manager" at bounding box center [947, 313] width 500 height 65
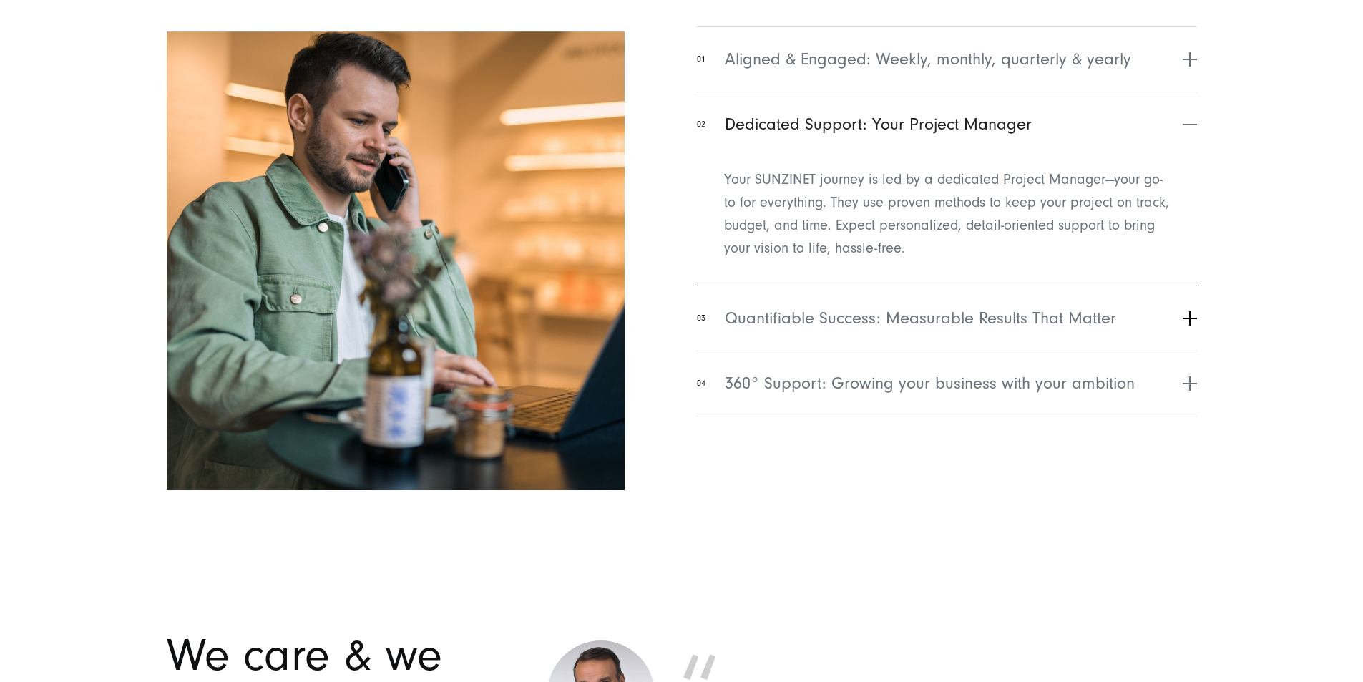
click at [822, 331] on span "Quantifiable Success: Measurable Results That Matter" at bounding box center [920, 319] width 391 height 26
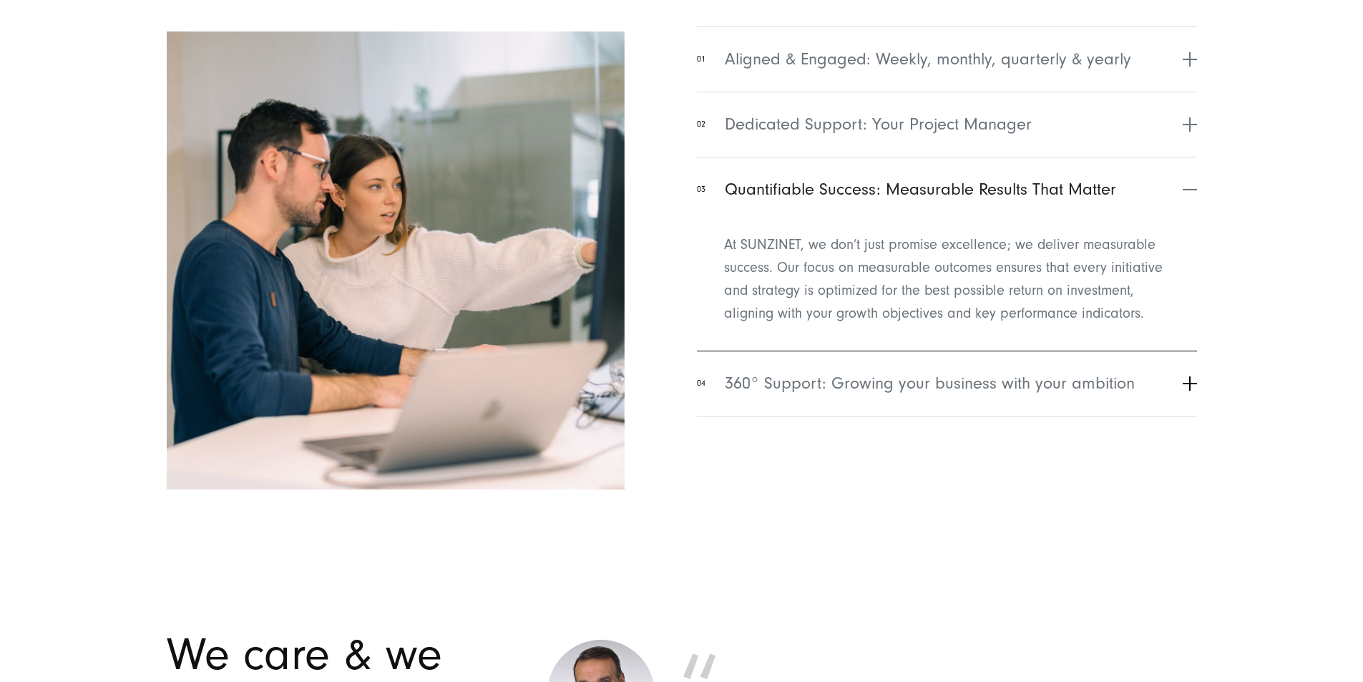
click at [812, 416] on button "04 360° Support: Growing your business with your ambition" at bounding box center [947, 383] width 500 height 65
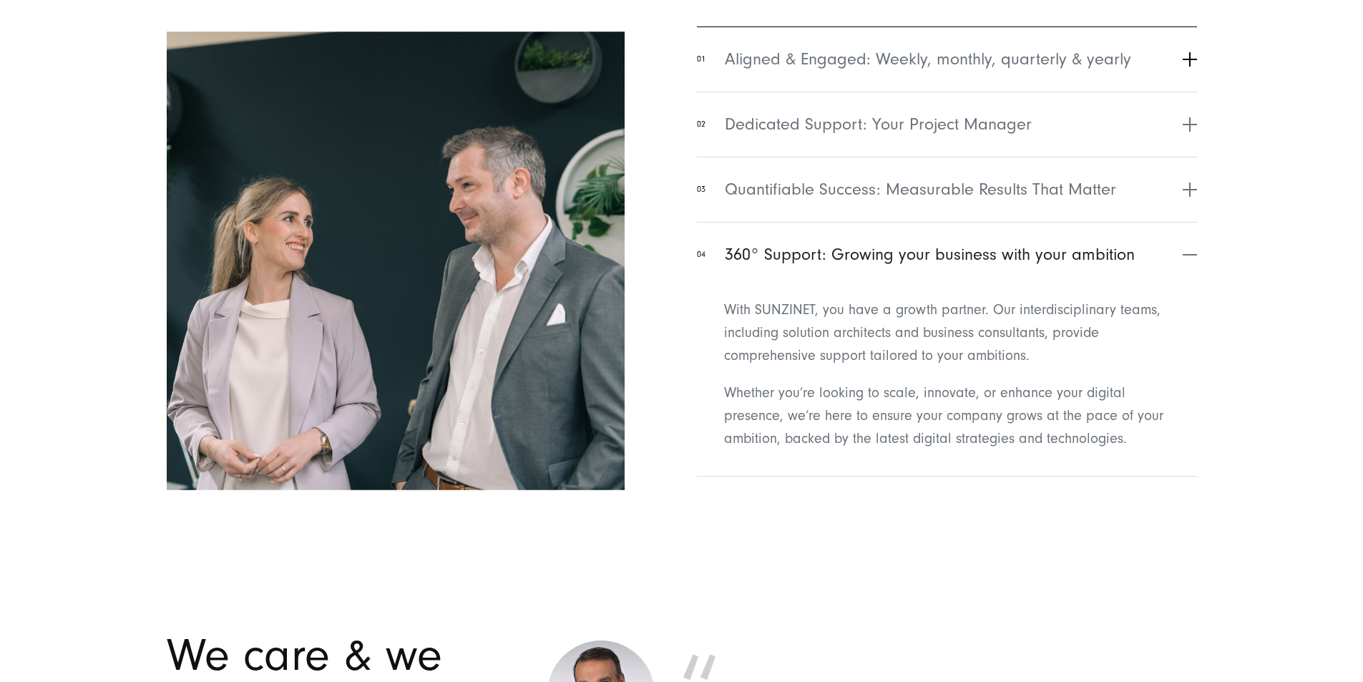
click at [810, 72] on span "Aligned & Engaged: Weekly, monthly, quarterly & yearly" at bounding box center [928, 60] width 406 height 26
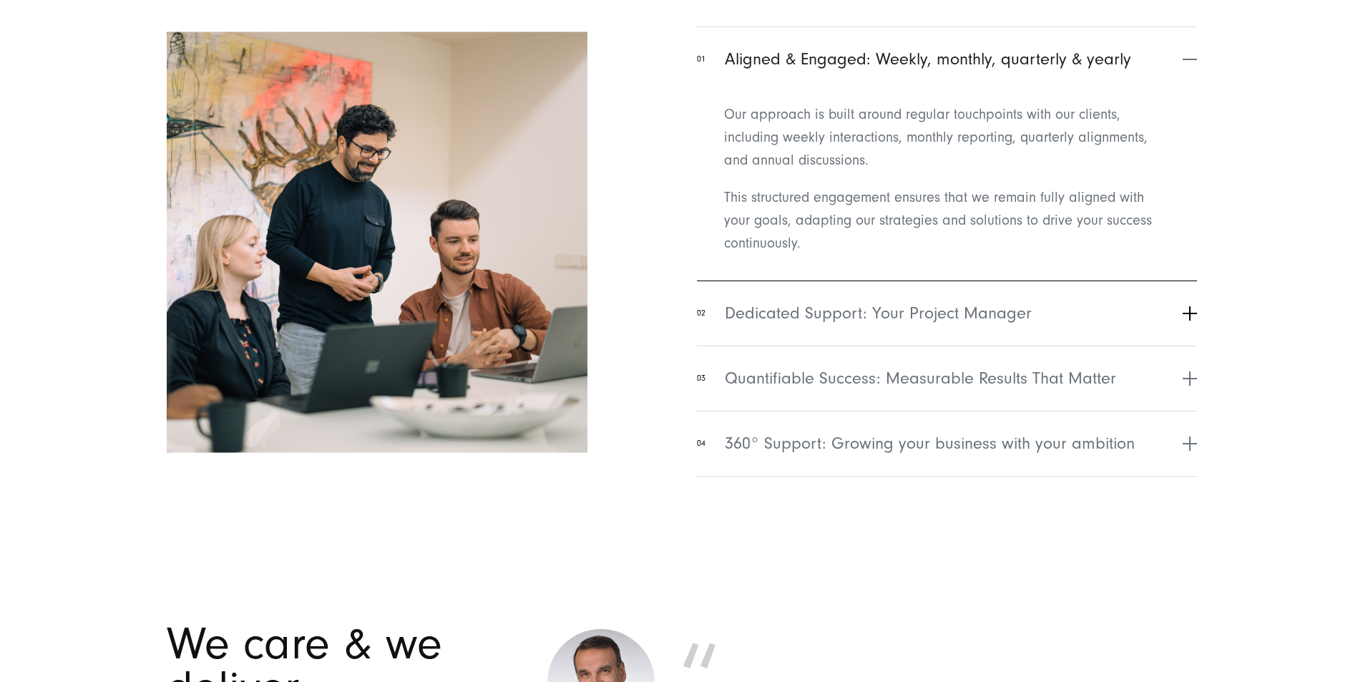
click at [819, 326] on span "Dedicated Support: Your Project Manager" at bounding box center [878, 314] width 307 height 26
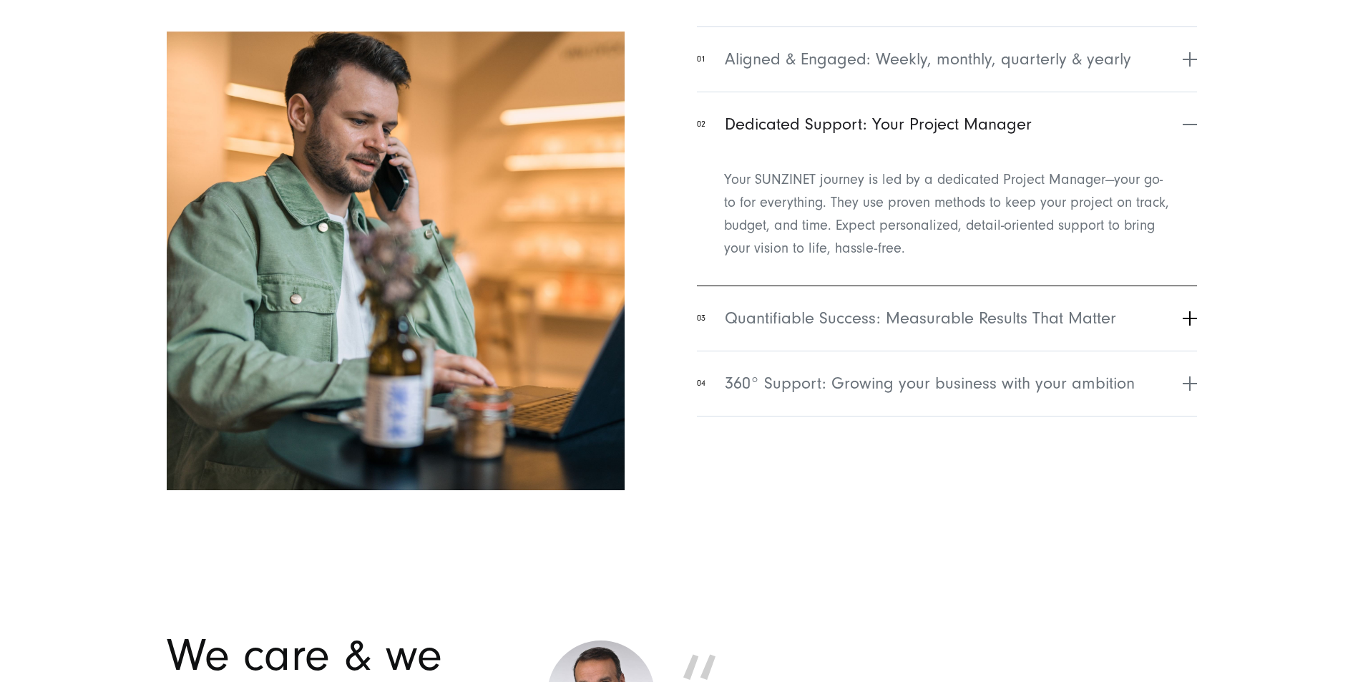
click at [847, 351] on button "03 Quantifiable Success: Measurable Results That Matter" at bounding box center [947, 318] width 500 height 65
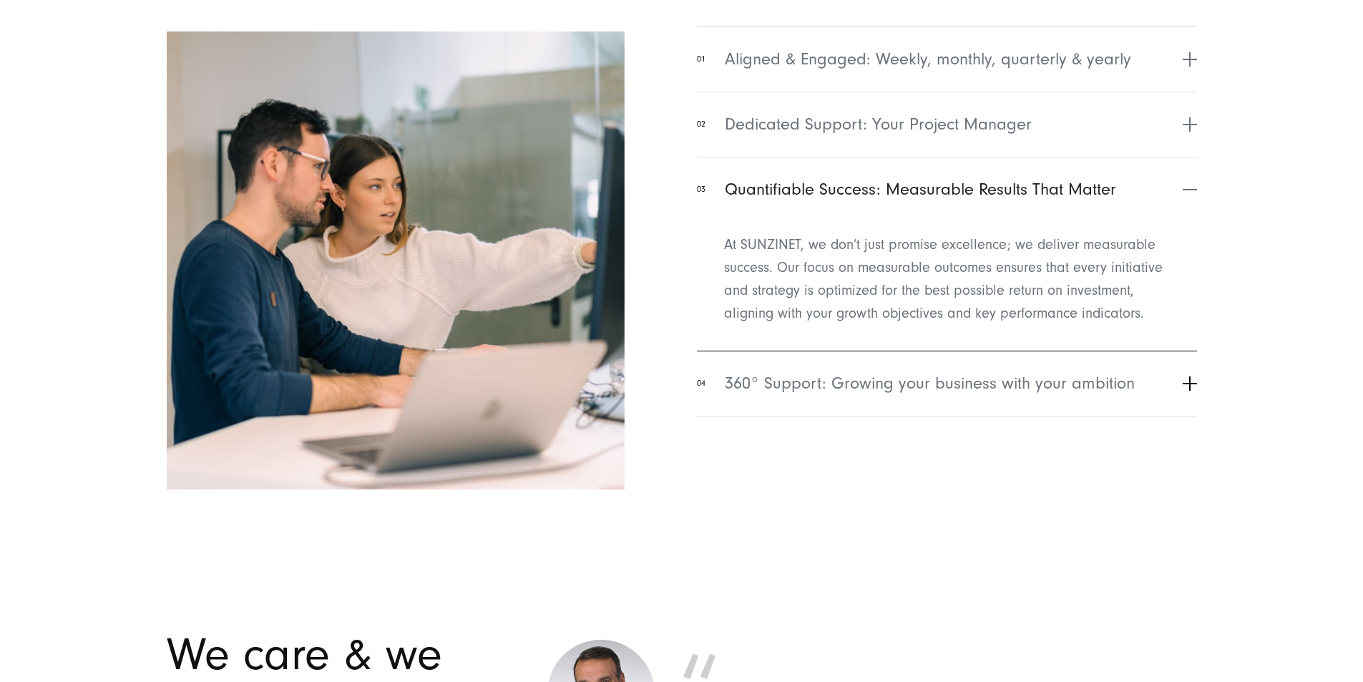
click at [837, 416] on button "04 360° Support: Growing your business with your ambition" at bounding box center [947, 383] width 500 height 65
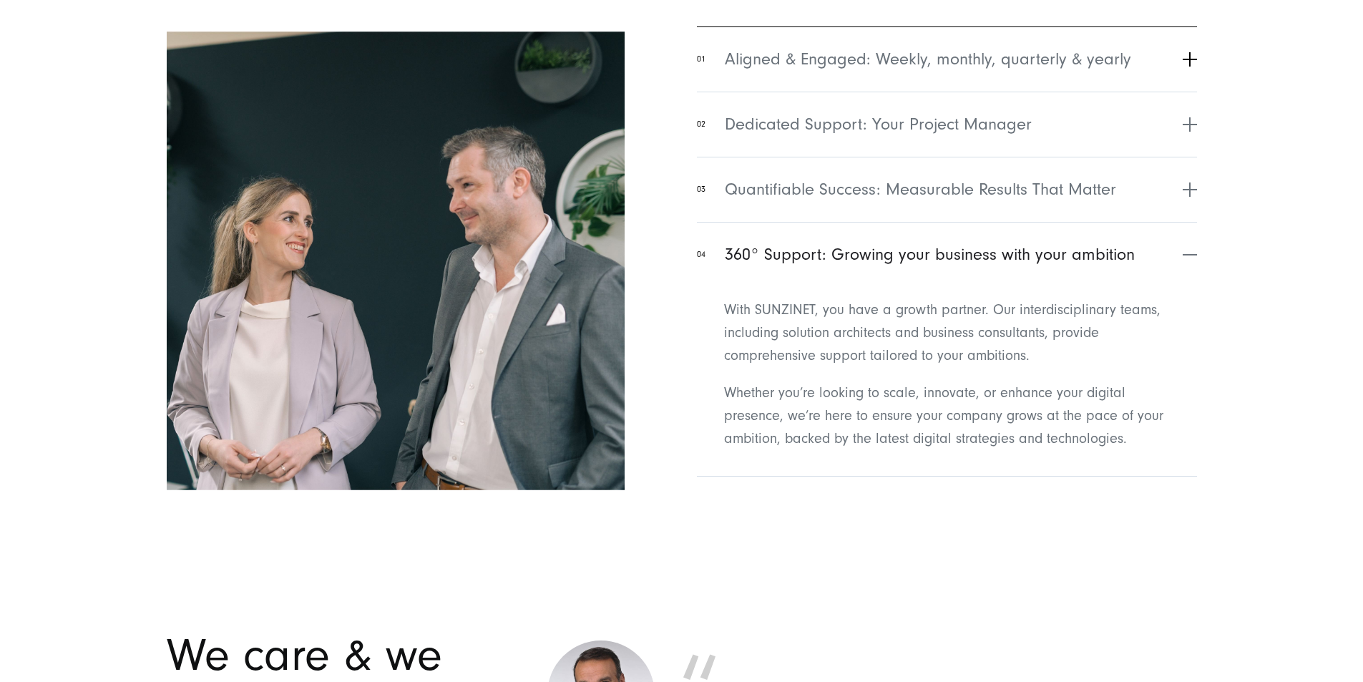
click at [814, 92] on button "01 Aligned & Engaged: Weekly, monthly, quarterly & yearly" at bounding box center [947, 58] width 500 height 65
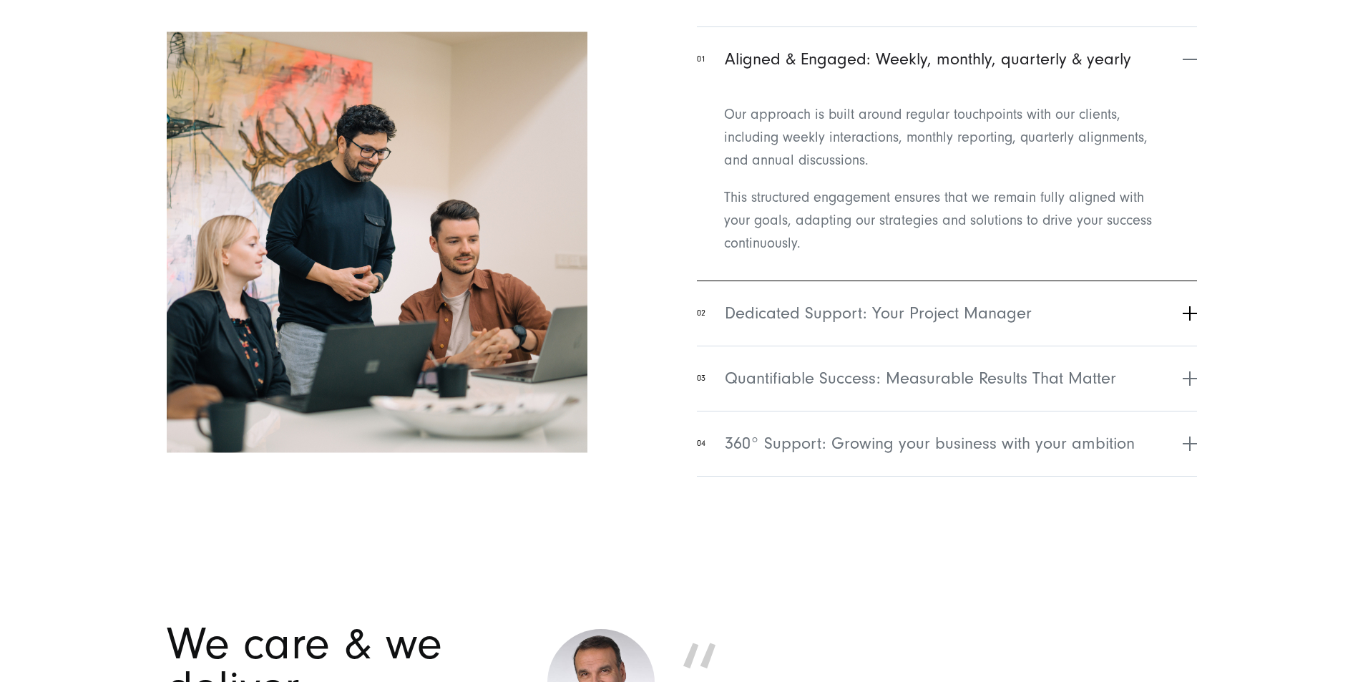
click at [812, 326] on span "Dedicated Support: Your Project Manager" at bounding box center [878, 314] width 307 height 26
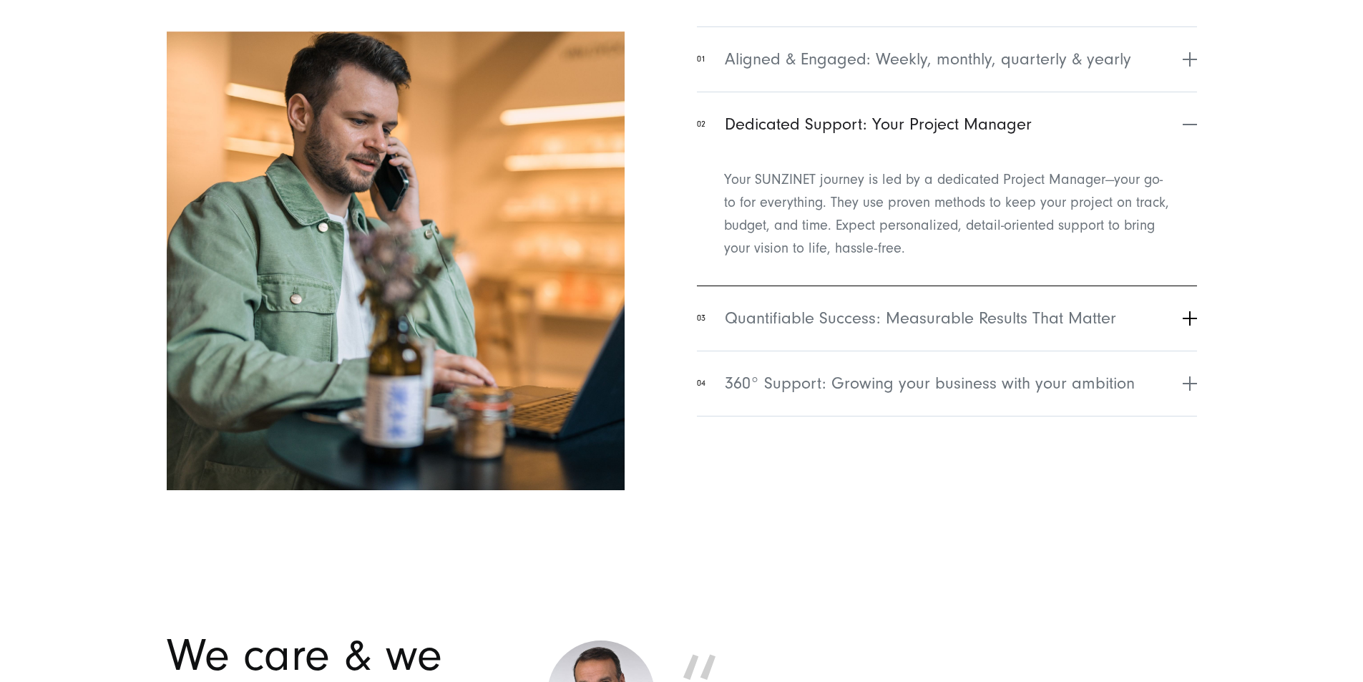
click at [814, 331] on span "Quantifiable Success: Measurable Results That Matter" at bounding box center [920, 319] width 391 height 26
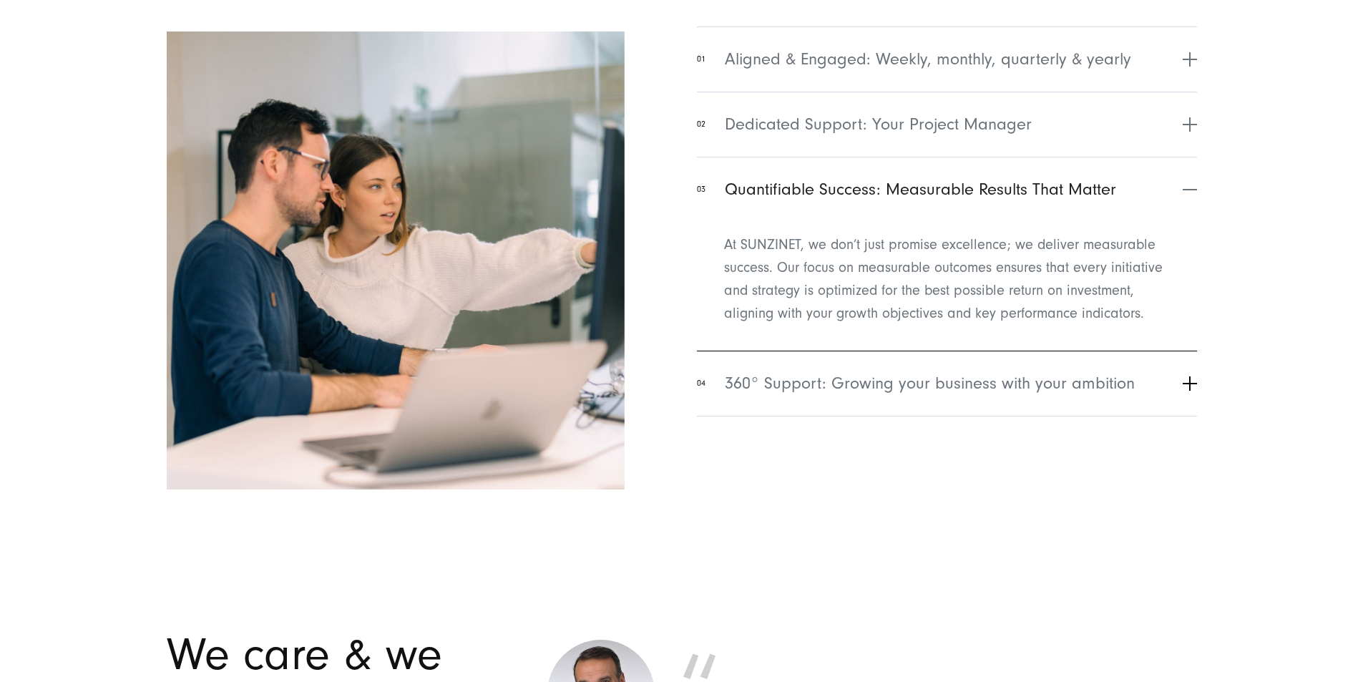
click at [806, 416] on button "04 360° Support: Growing your business with your ambition" at bounding box center [947, 383] width 500 height 65
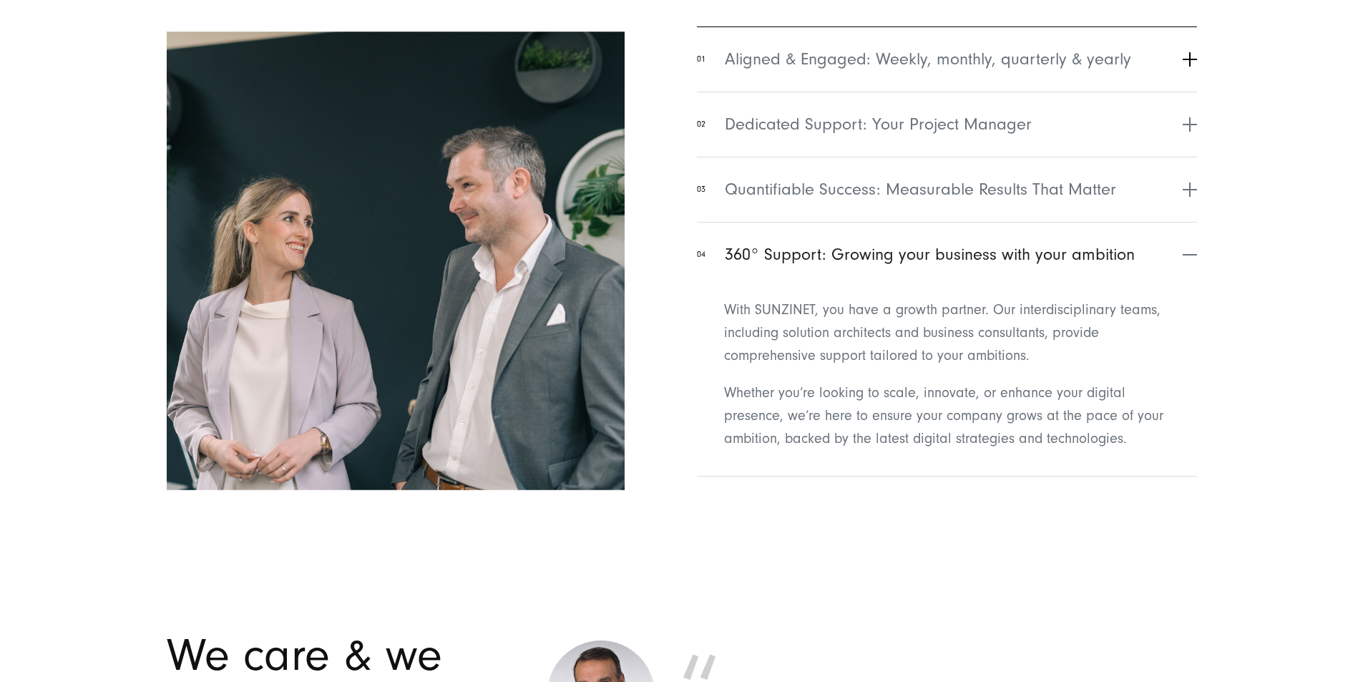
click at [815, 72] on span "Aligned & Engaged: Weekly, monthly, quarterly & yearly" at bounding box center [928, 60] width 406 height 26
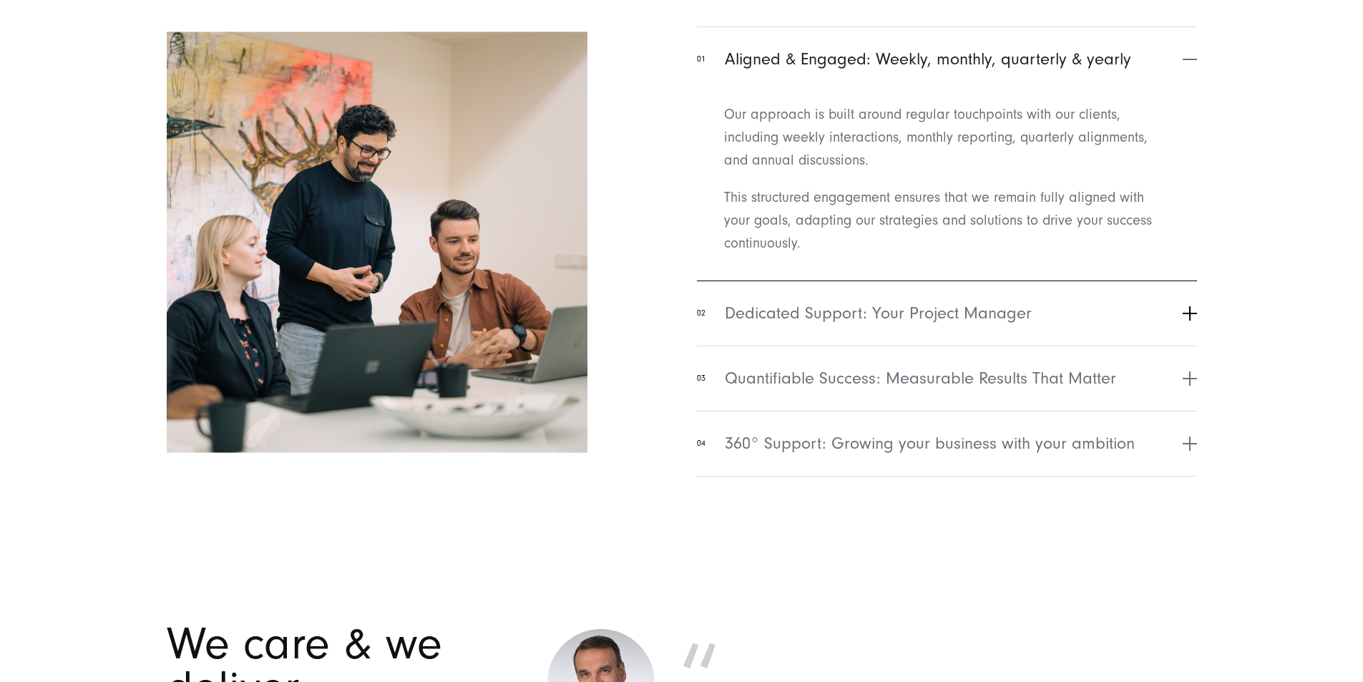
click at [997, 326] on span "Dedicated Support: Your Project Manager" at bounding box center [878, 314] width 307 height 26
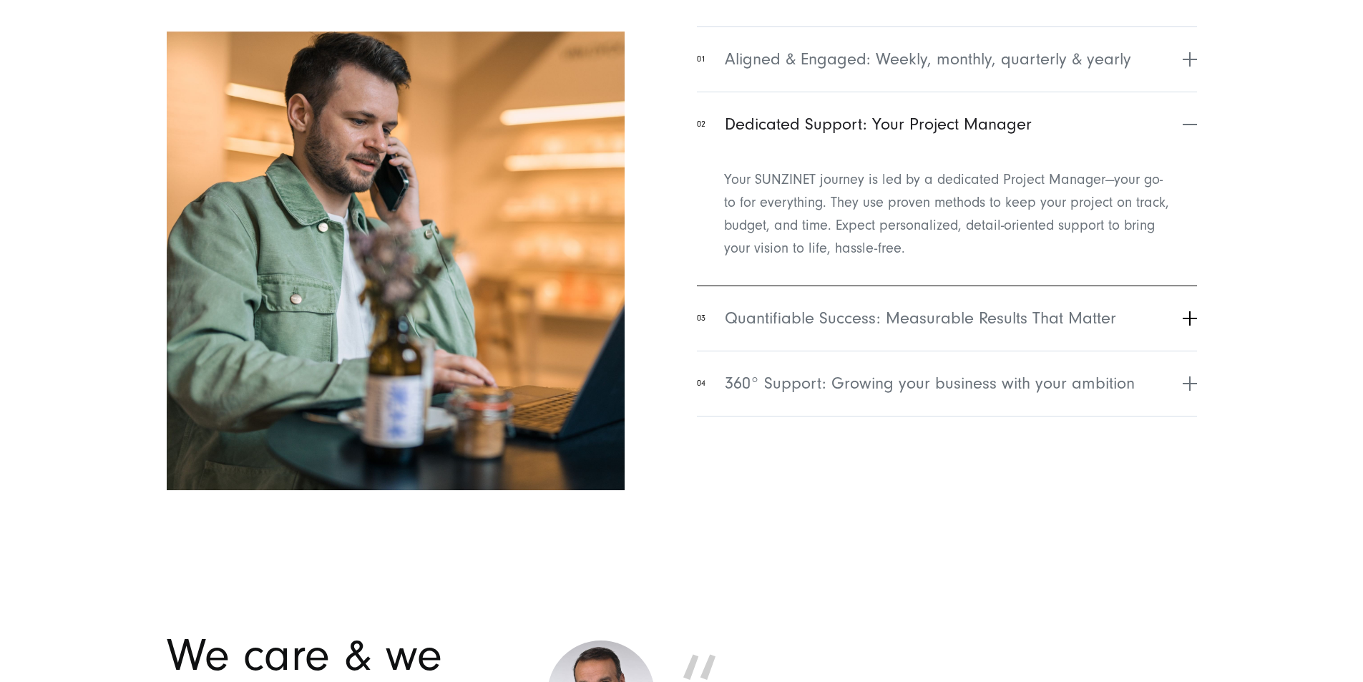
click at [902, 331] on span "Quantifiable Success: Measurable Results That Matter" at bounding box center [920, 319] width 391 height 26
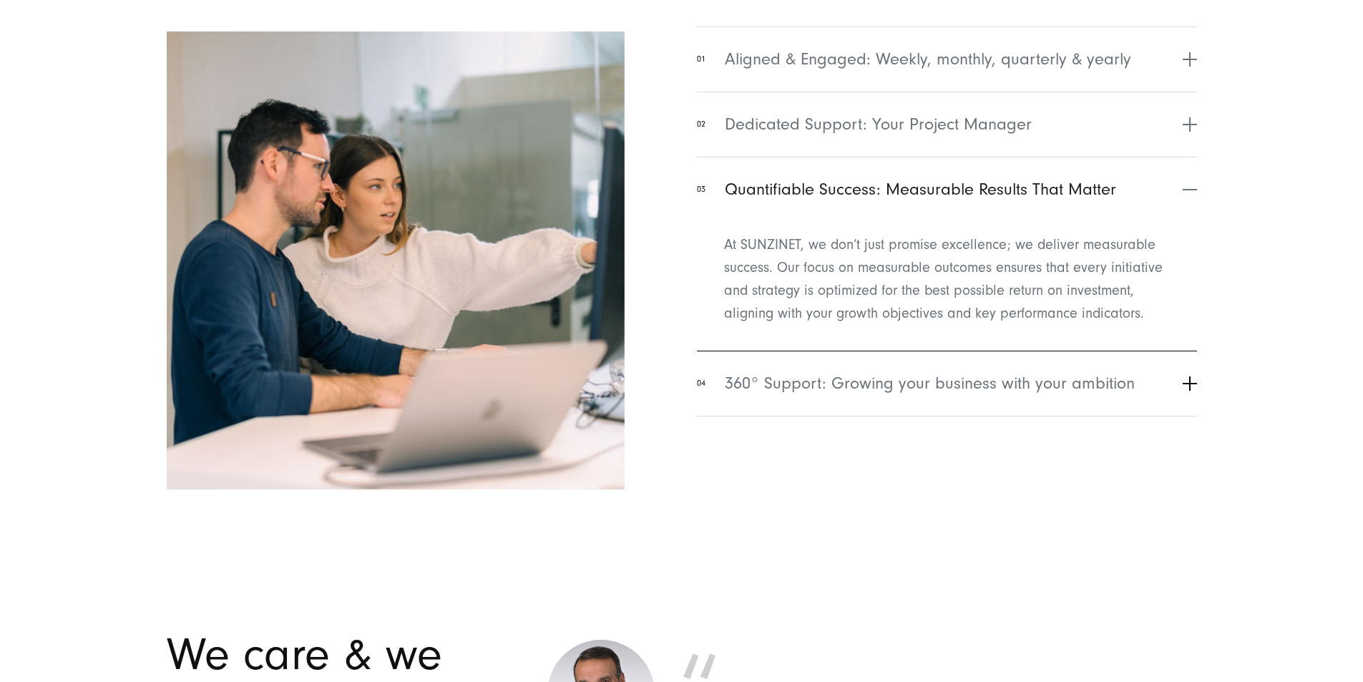
click at [877, 416] on button "04 360° Support: Growing your business with your ambition" at bounding box center [947, 383] width 500 height 65
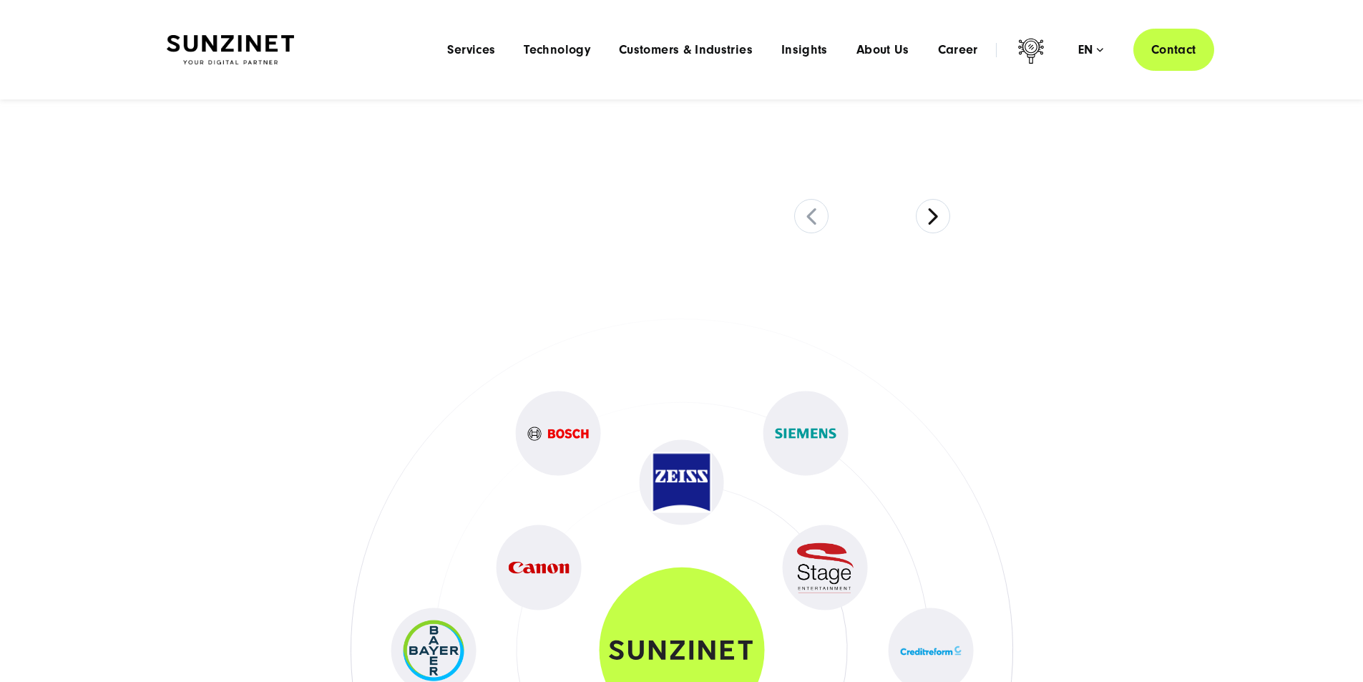
scroll to position [6798, 0]
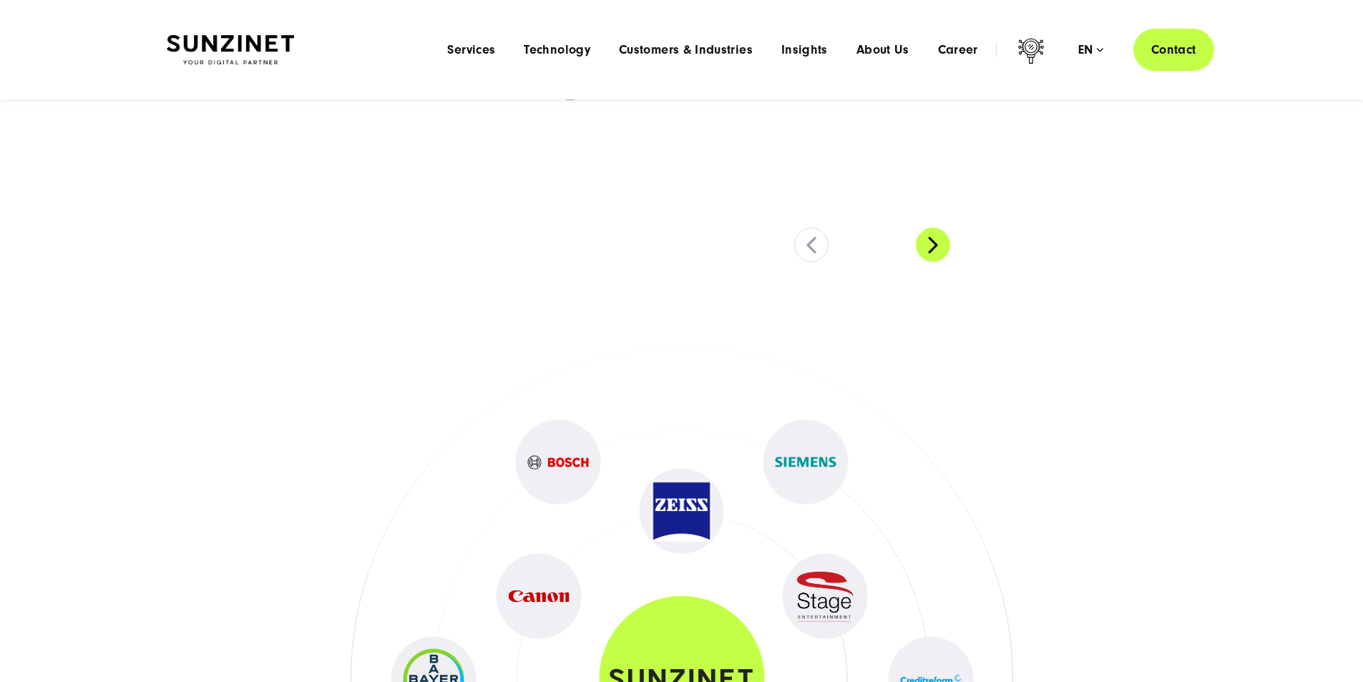
click at [936, 262] on button at bounding box center [933, 245] width 34 height 34
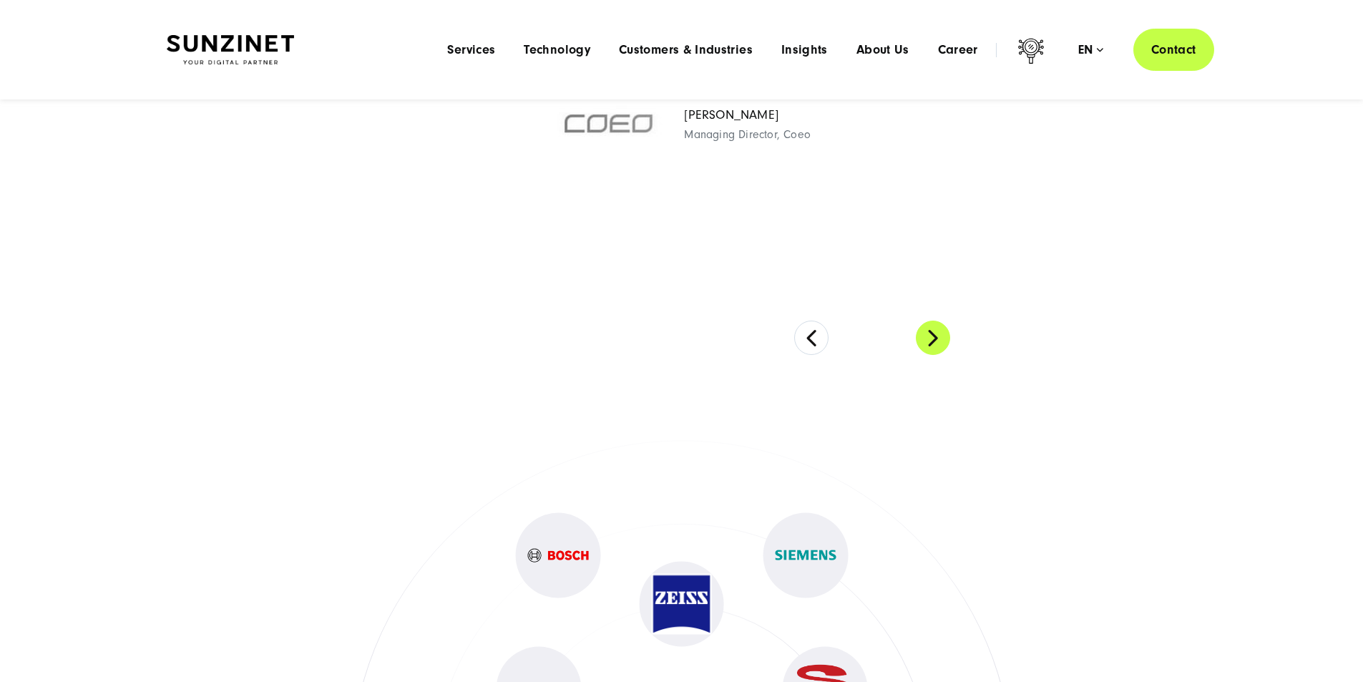
click at [936, 89] on p ""Because our all-round successful cooperation is characterised in particular by…" at bounding box center [872, 44] width 650 height 92
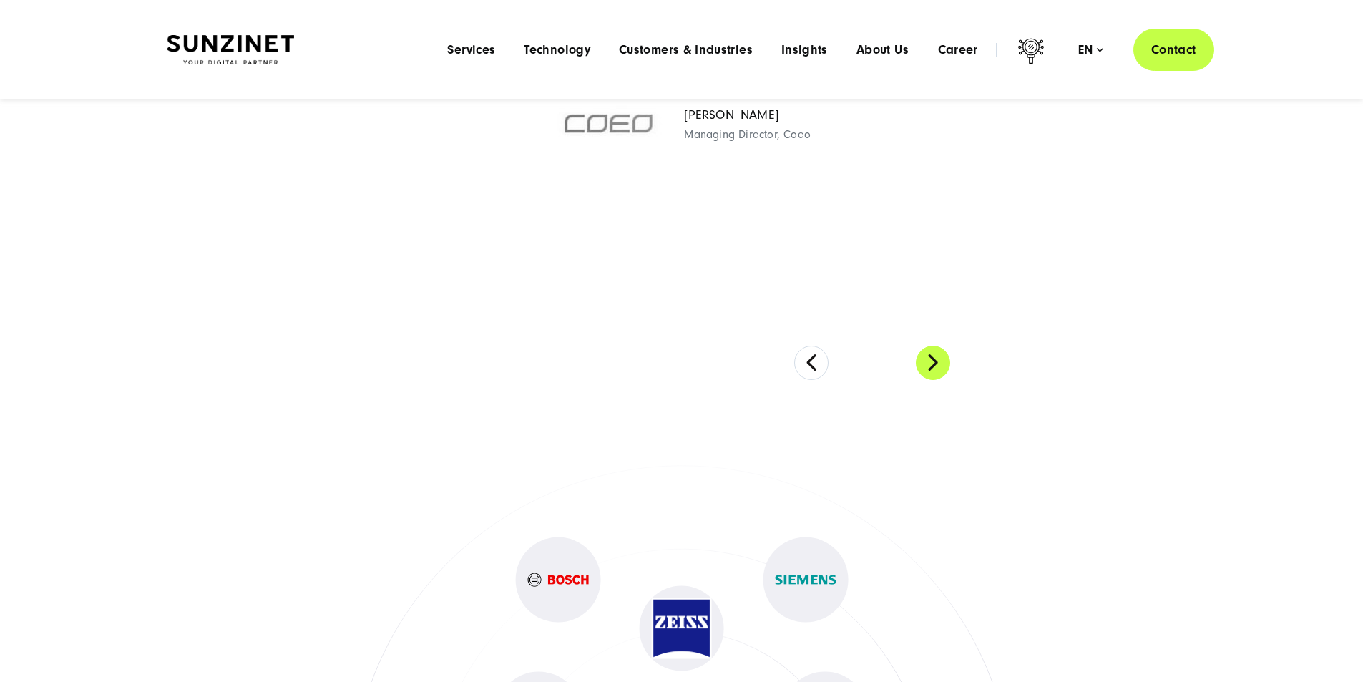
click at [924, 380] on button at bounding box center [933, 363] width 34 height 34
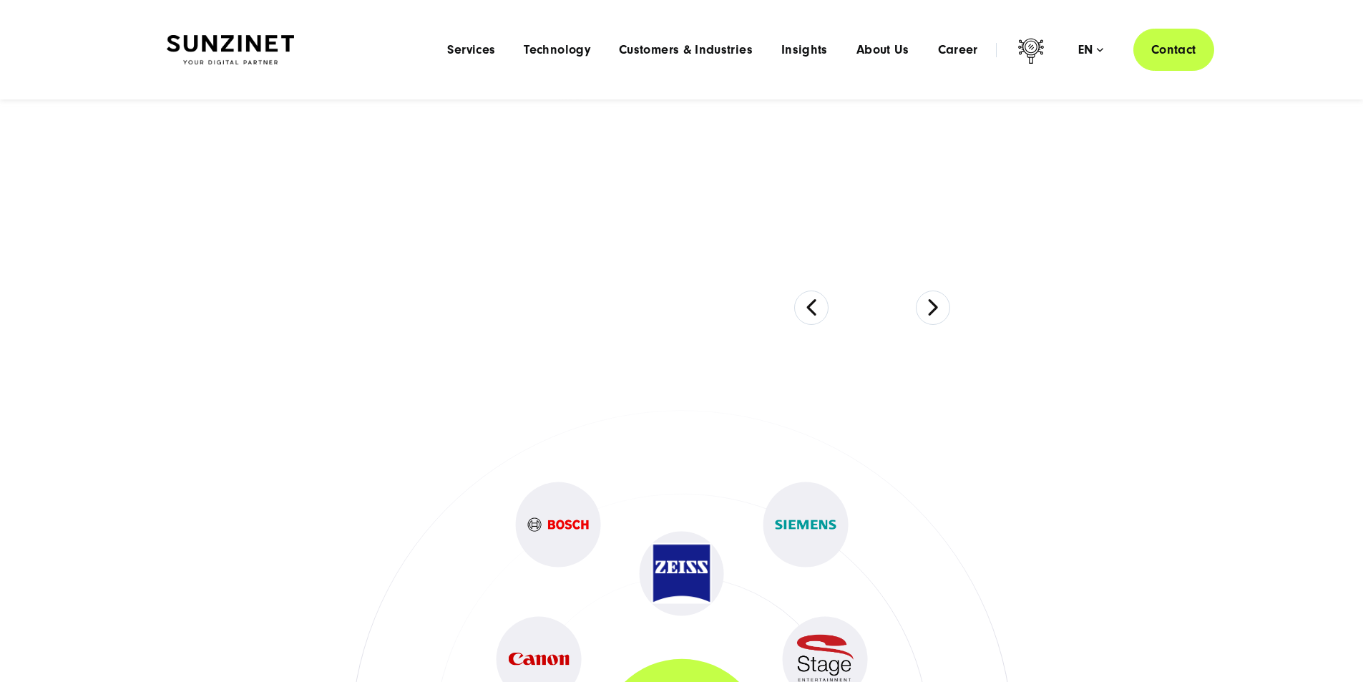
click at [907, 325] on div "SUNZINET's commitment is outstanding "As a company, we have great tasks ahead o…" at bounding box center [871, 86] width 649 height 478
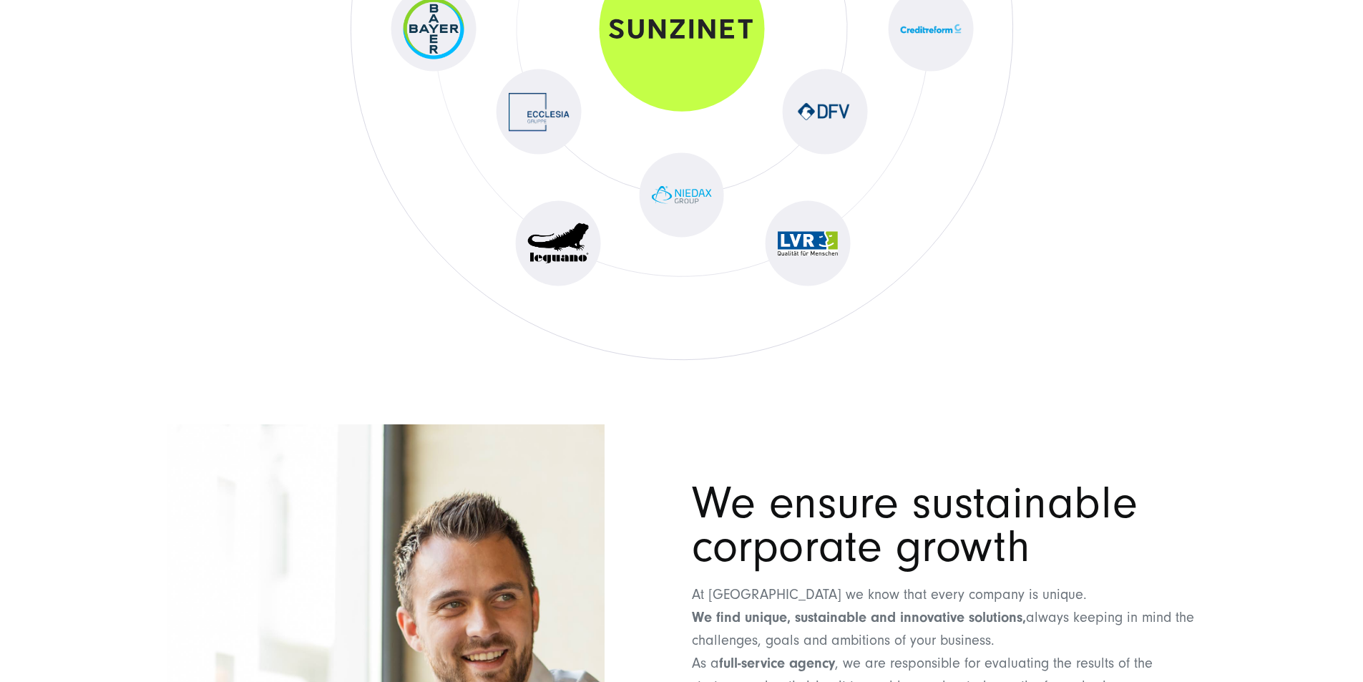
scroll to position [7514, 0]
